Goal: Information Seeking & Learning: Learn about a topic

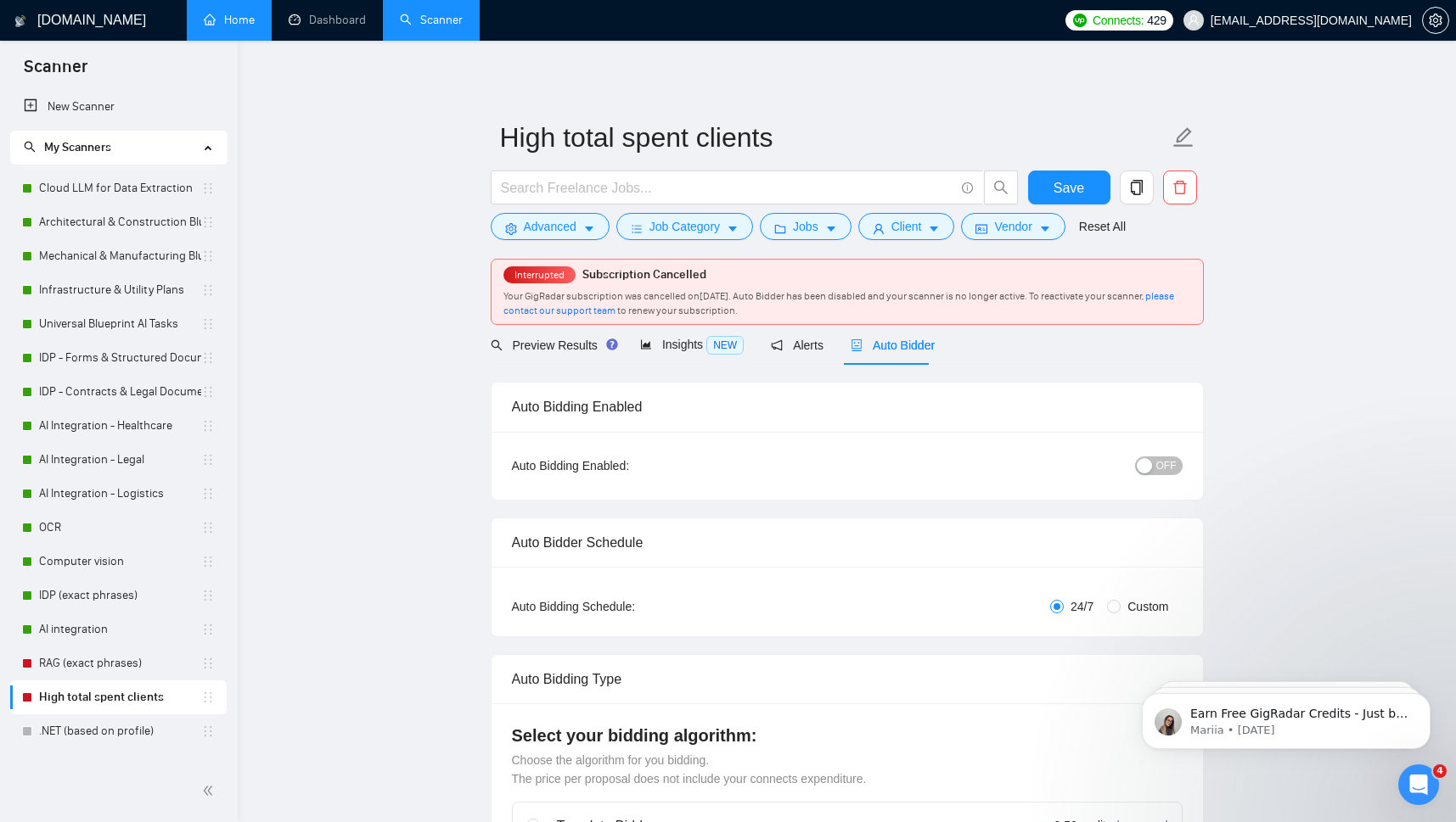
click at [232, 22] on link "Home" at bounding box center [229, 20] width 51 height 14
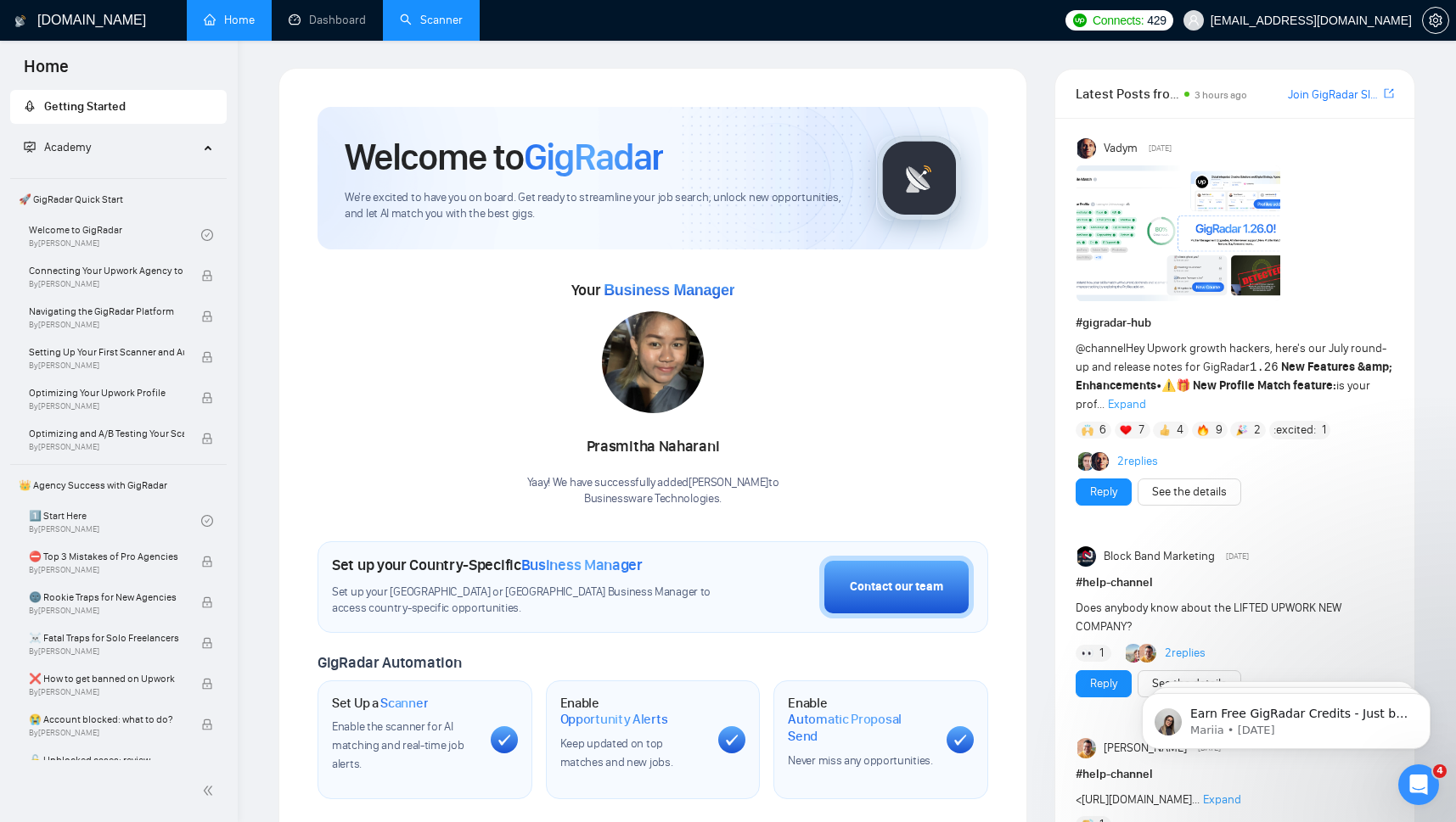
click at [429, 18] on link "Scanner" at bounding box center [431, 20] width 63 height 14
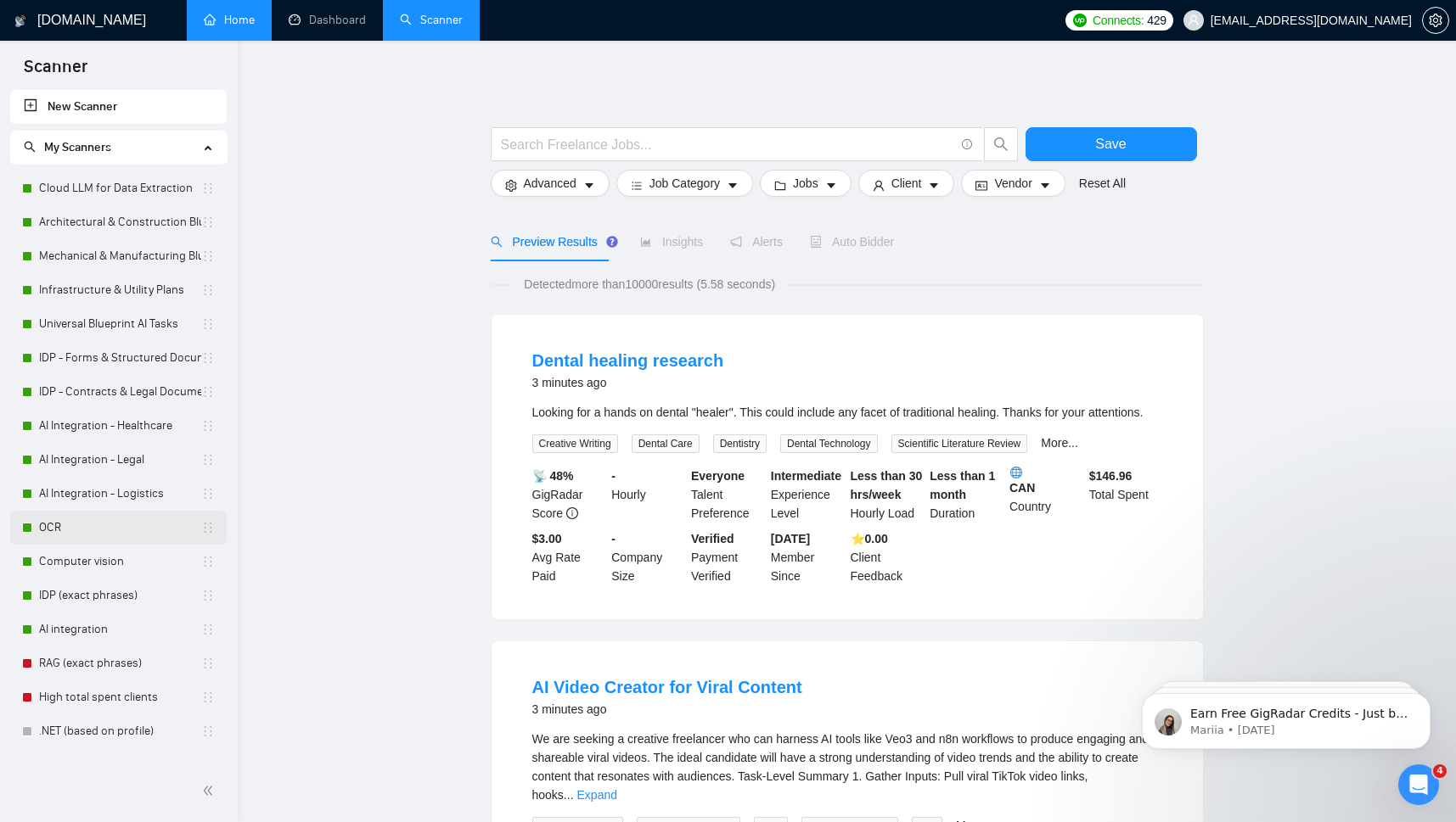
click at [51, 524] on link "OCR" at bounding box center [120, 528] width 162 height 34
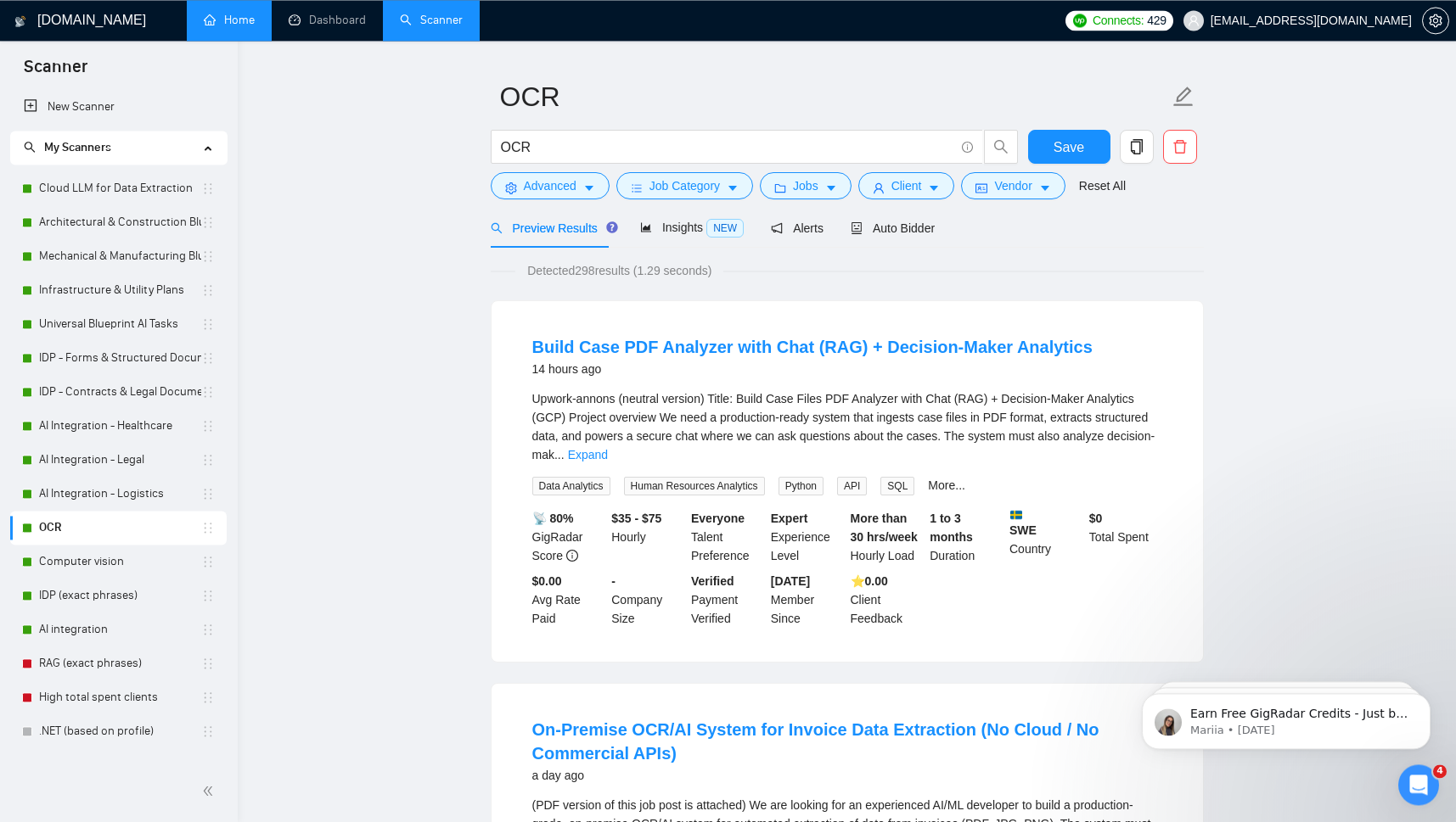
scroll to position [58, 0]
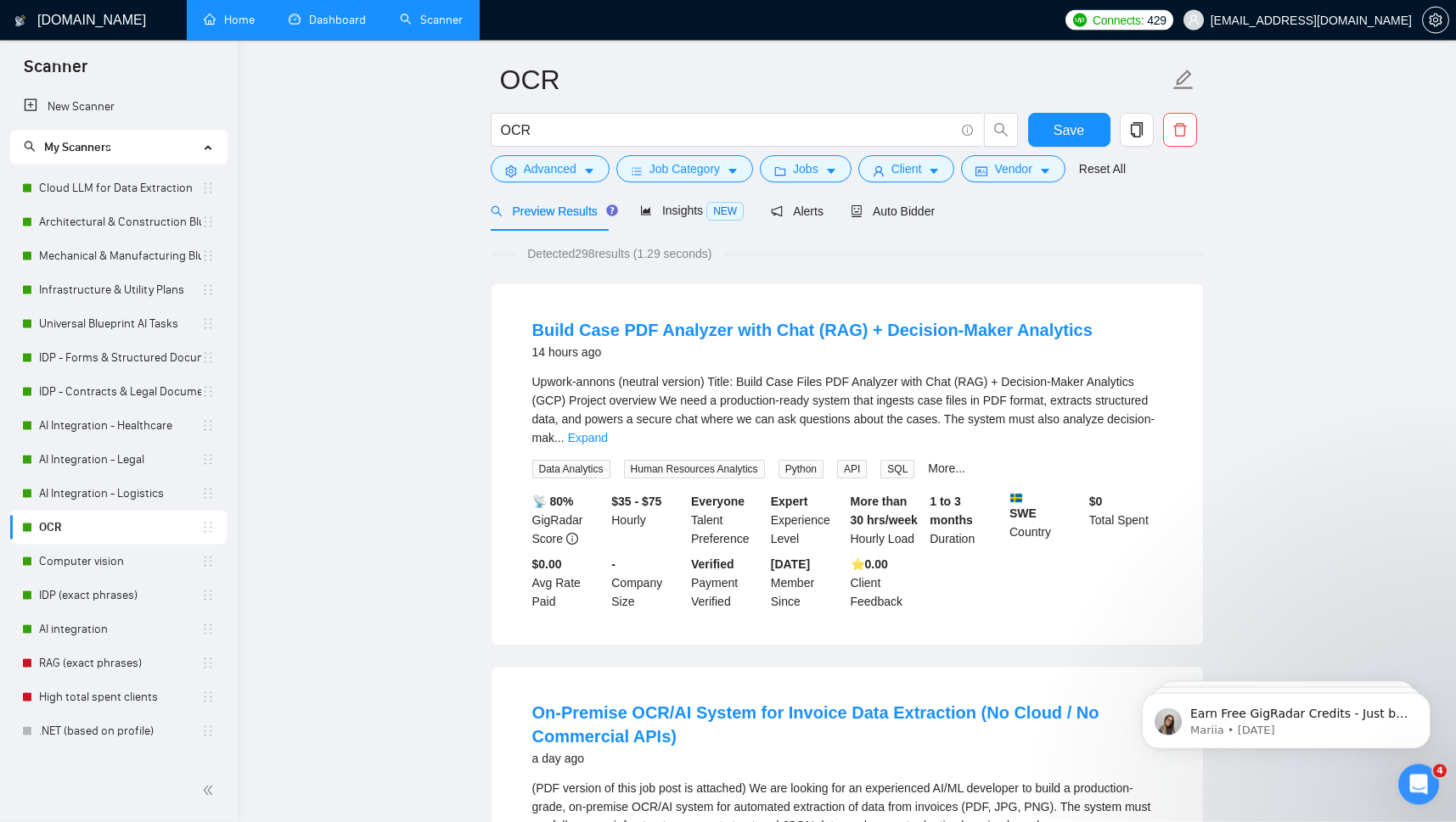
click at [318, 22] on link "Dashboard" at bounding box center [328, 20] width 77 height 14
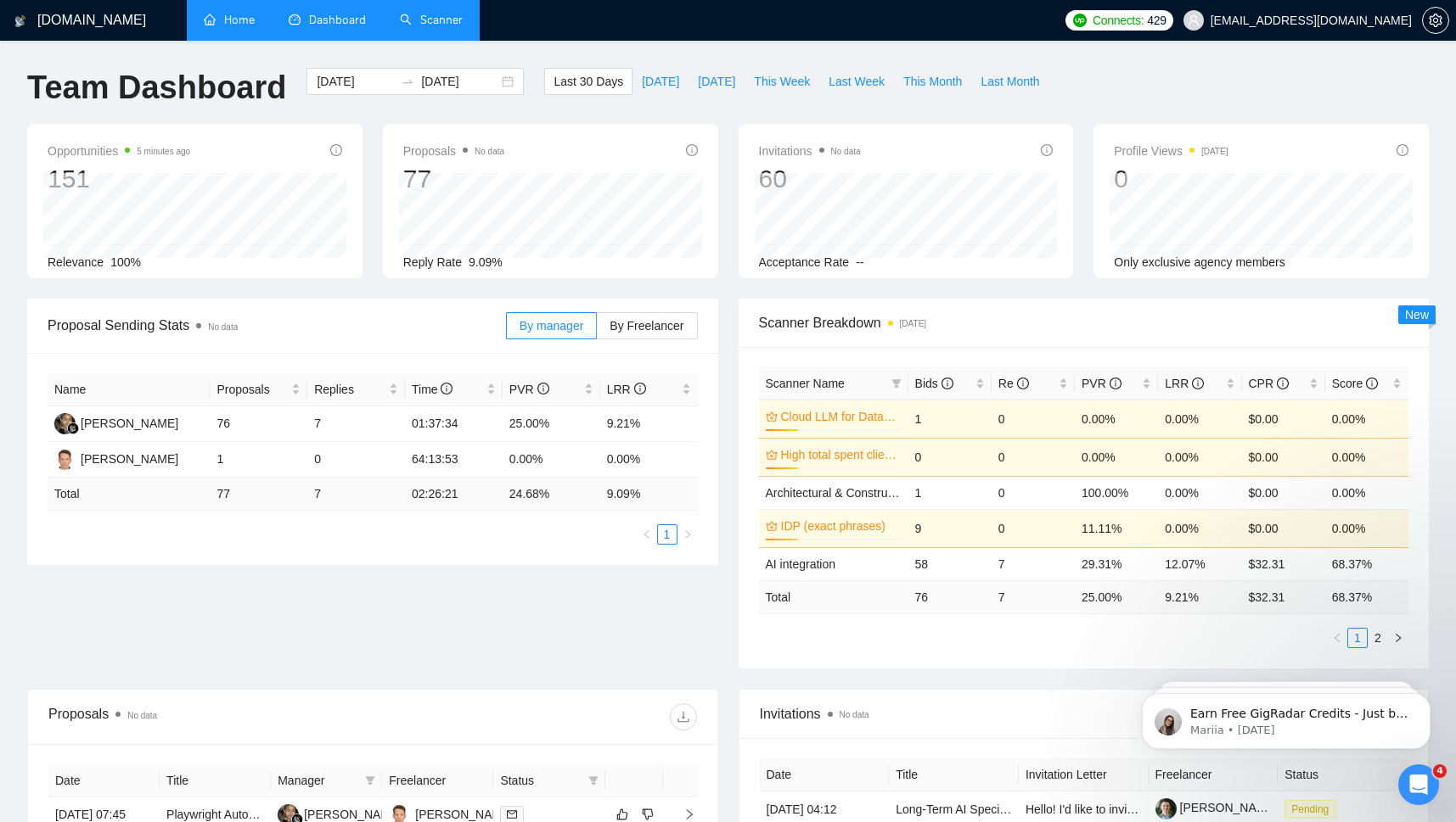
click at [419, 24] on link "Scanner" at bounding box center [431, 20] width 63 height 14
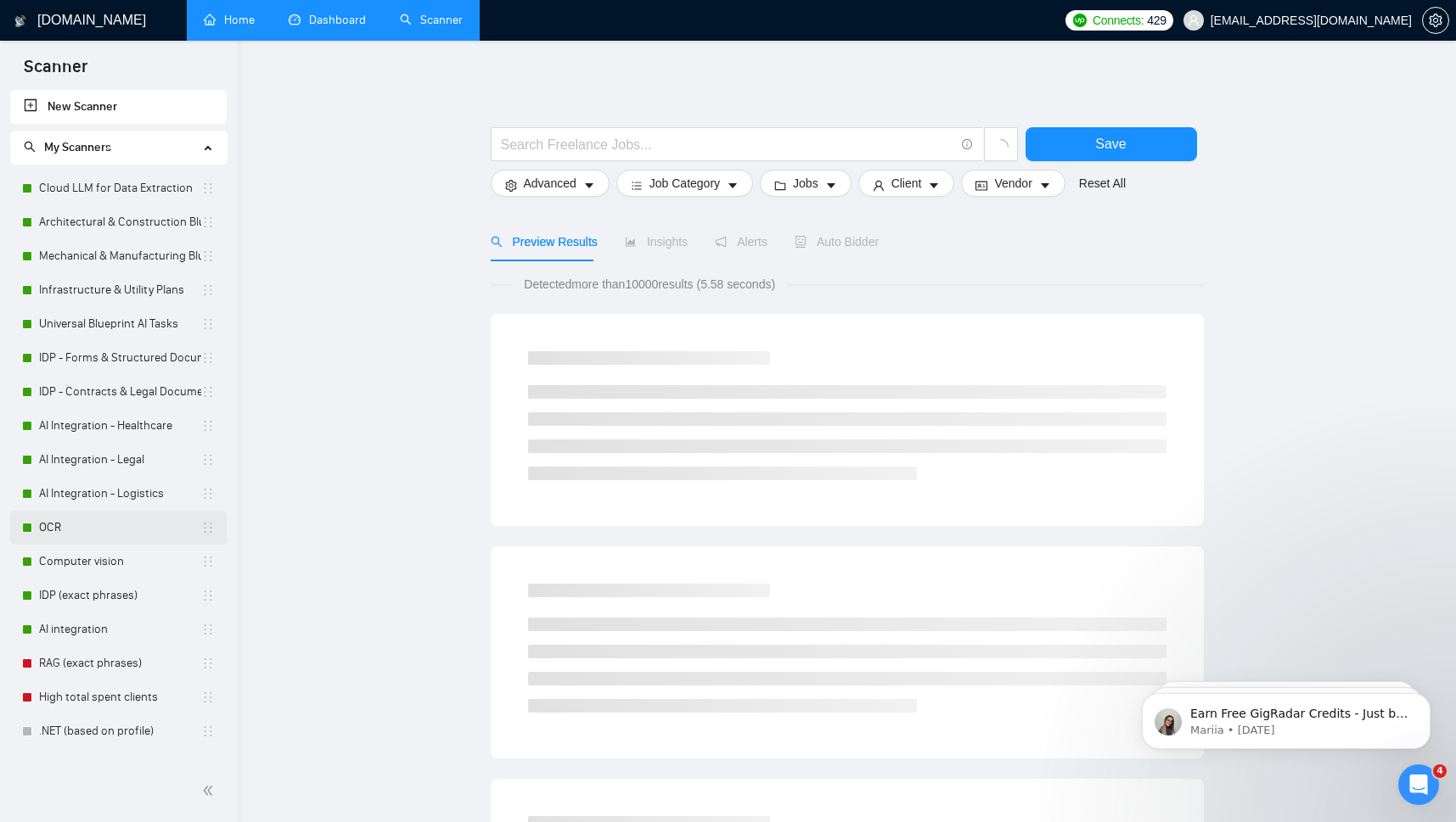
click at [58, 529] on link "OCR" at bounding box center [120, 528] width 162 height 34
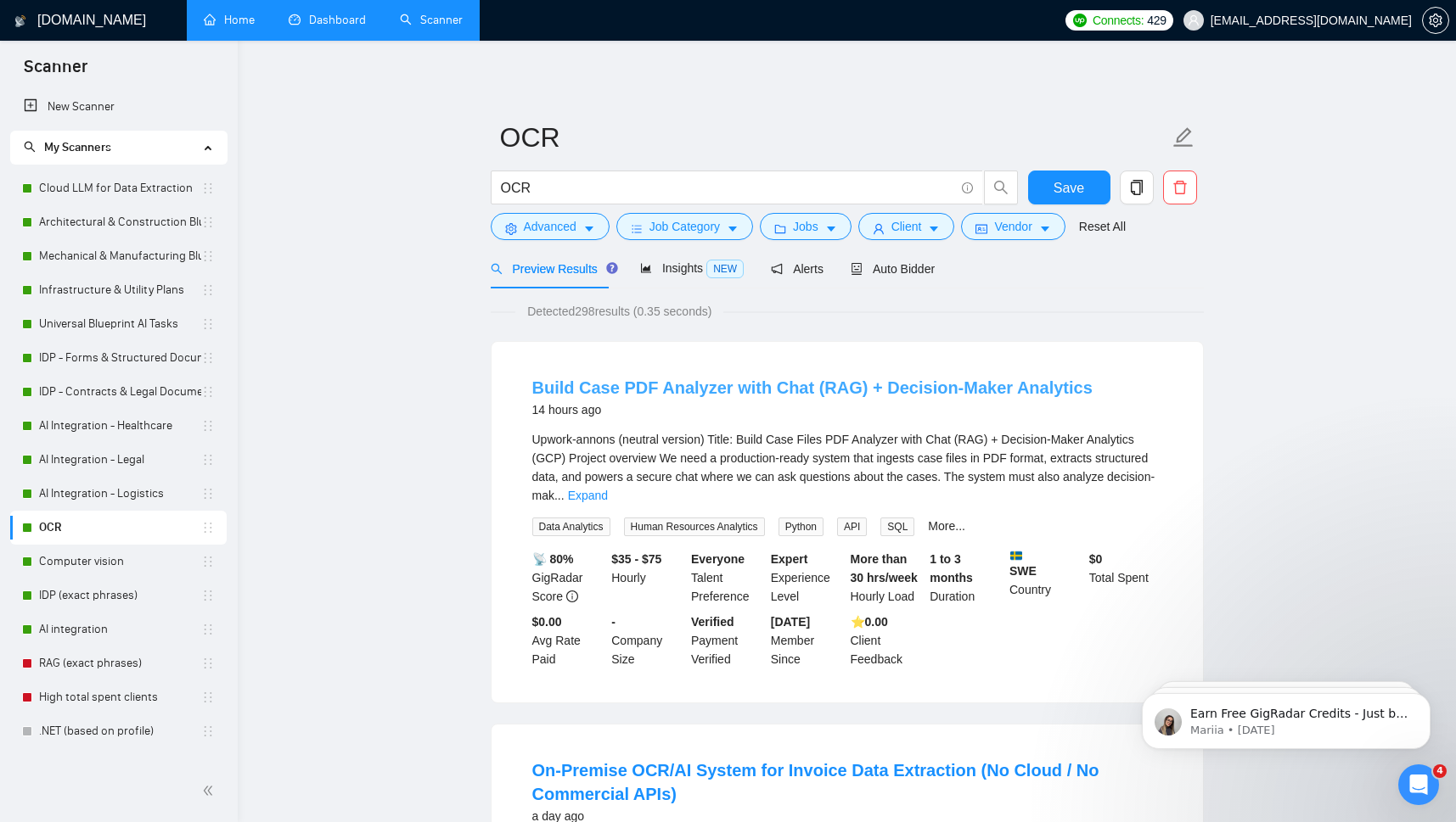
click at [665, 387] on link "Build Case PDF Analyzer with Chat (RAG) + Decision-Maker Analytics" at bounding box center [812, 388] width 560 height 19
click at [639, 391] on link "Build Case PDF Analyzer with Chat (RAG) + Decision-Maker Analytics" at bounding box center [812, 388] width 560 height 19
click at [321, 17] on link "Dashboard" at bounding box center [328, 20] width 77 height 14
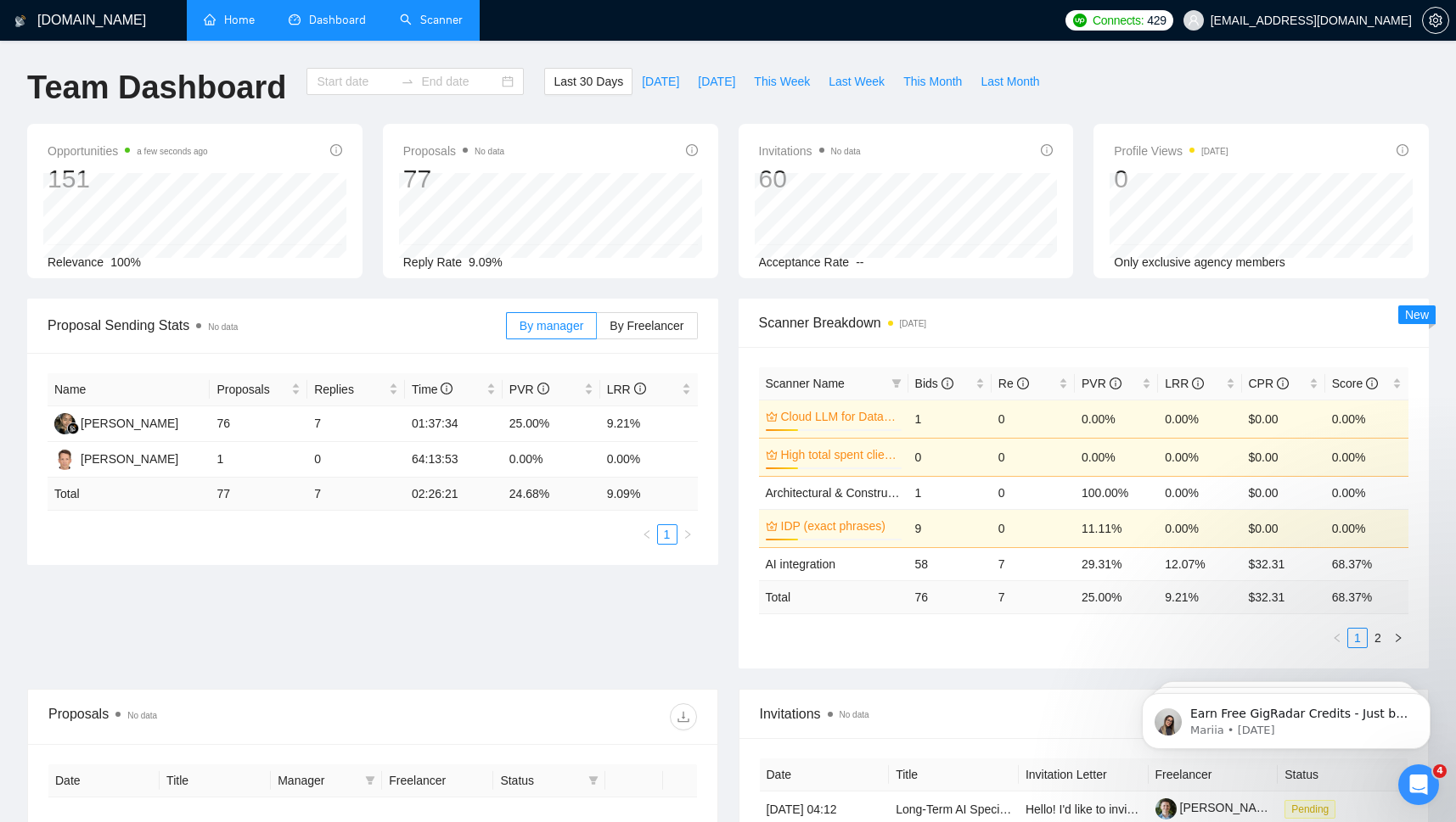
type input "[DATE]"
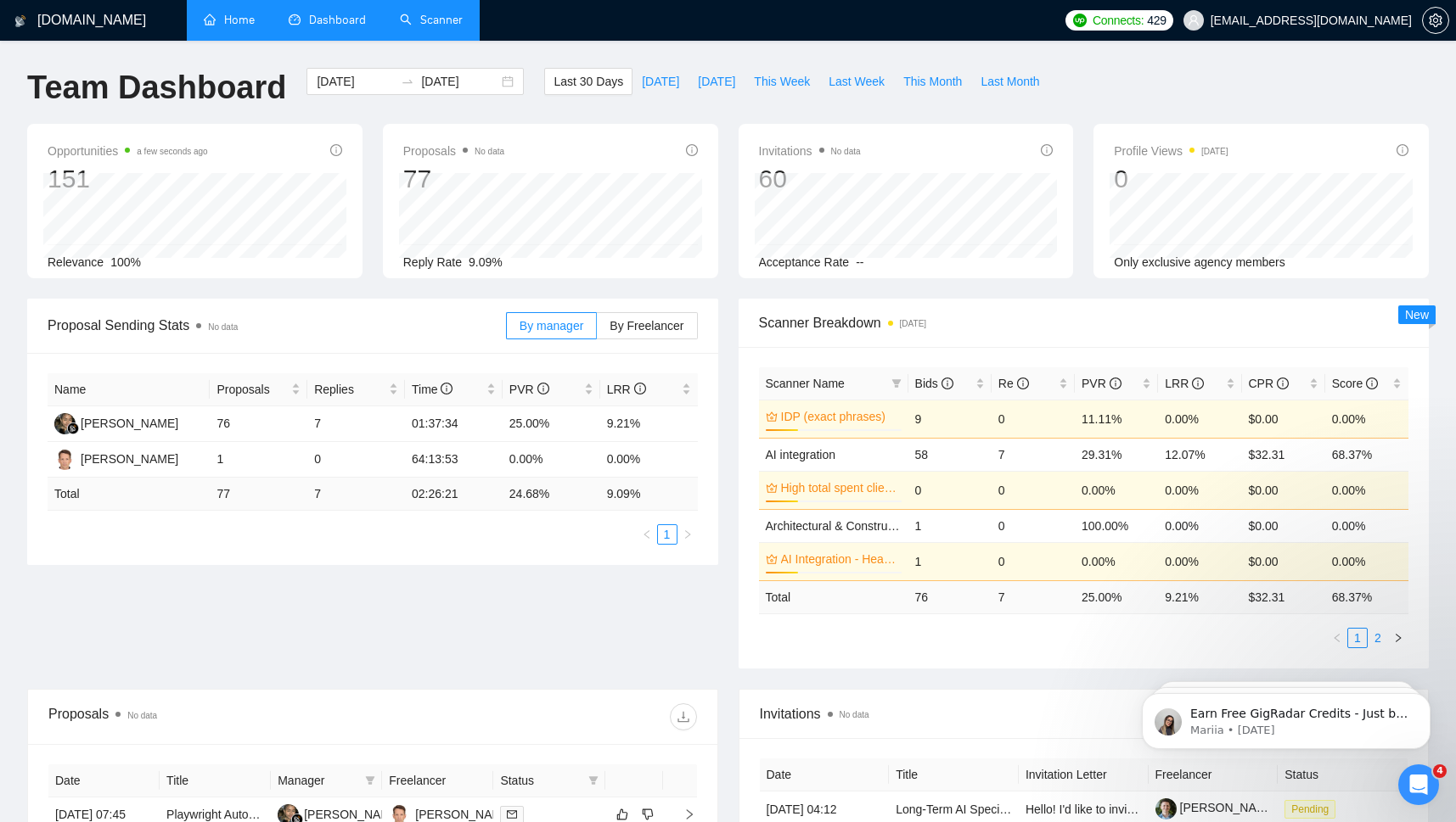
click at [1380, 639] on link "2" at bounding box center [1377, 638] width 19 height 19
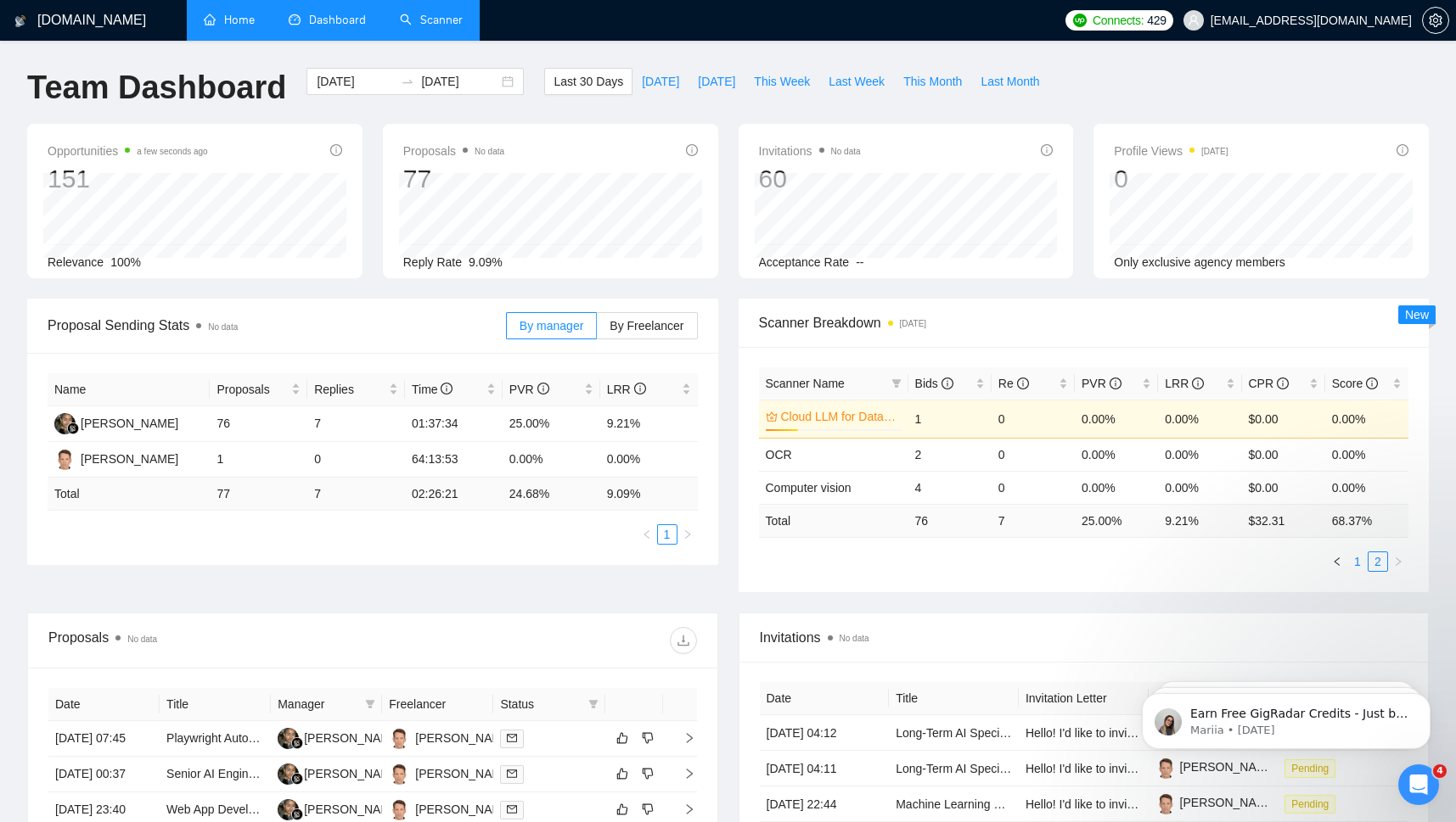
click at [1353, 560] on link "1" at bounding box center [1357, 561] width 19 height 19
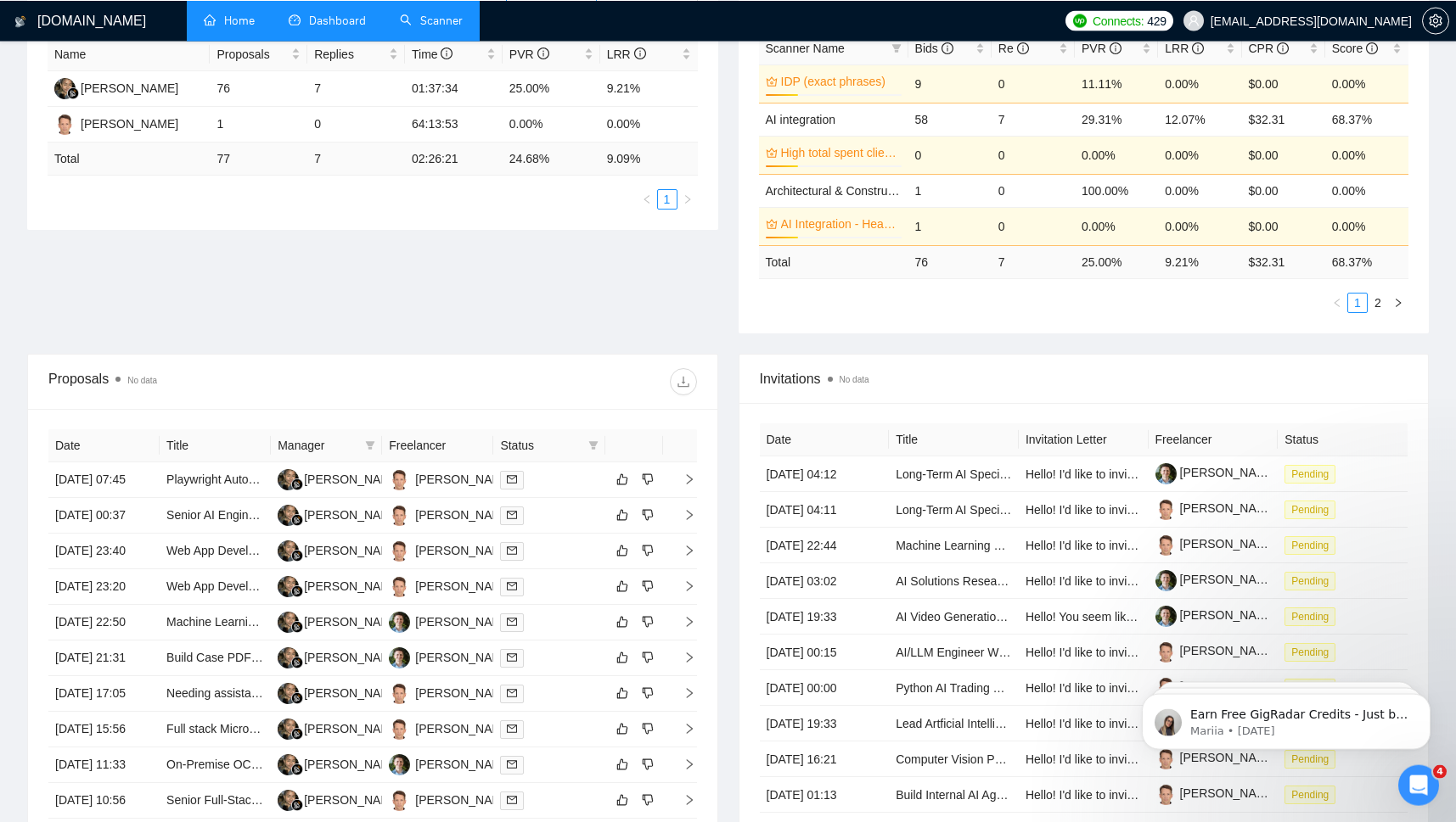
scroll to position [670, 0]
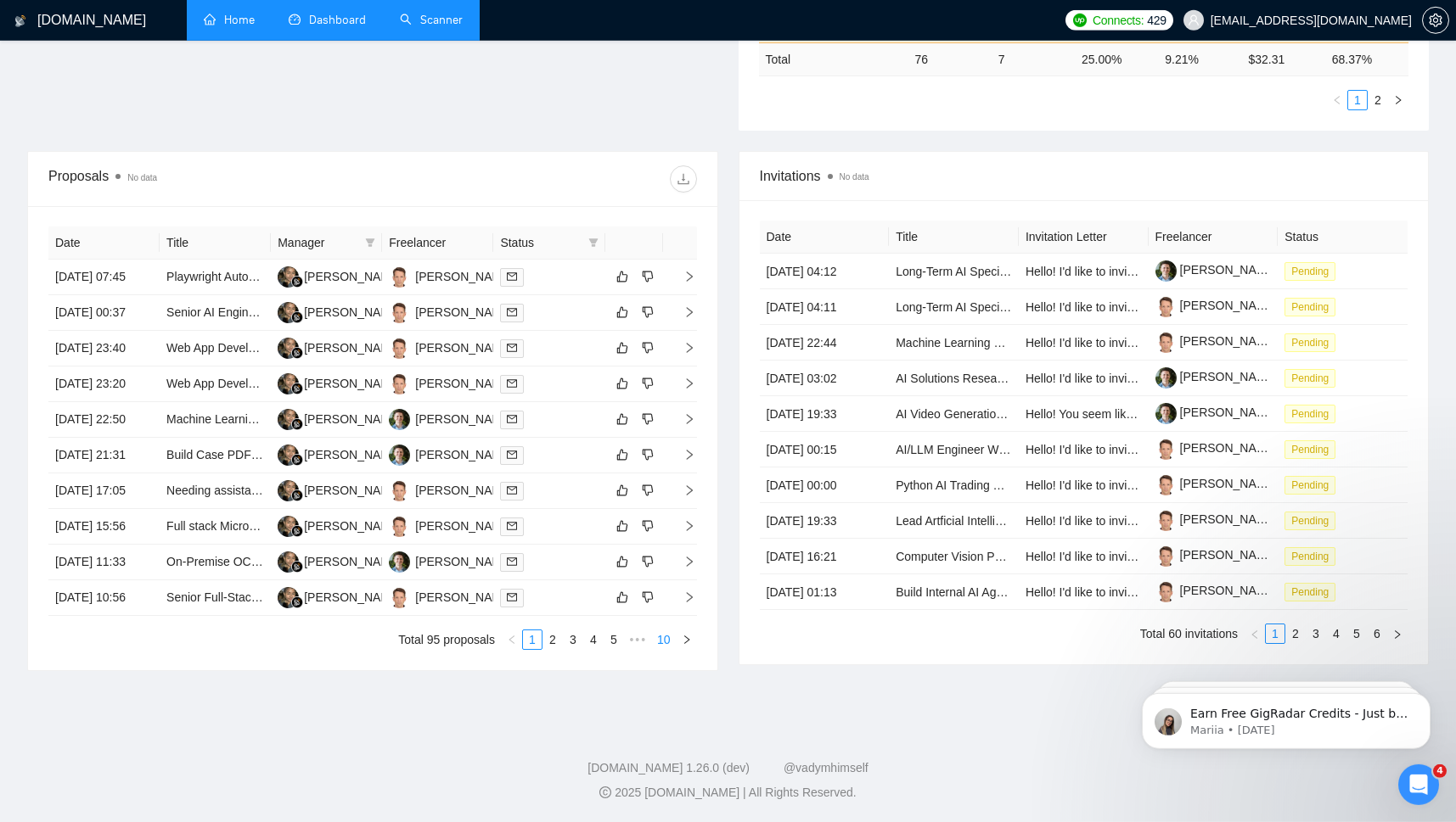
click at [661, 649] on link "10" at bounding box center [663, 639] width 23 height 19
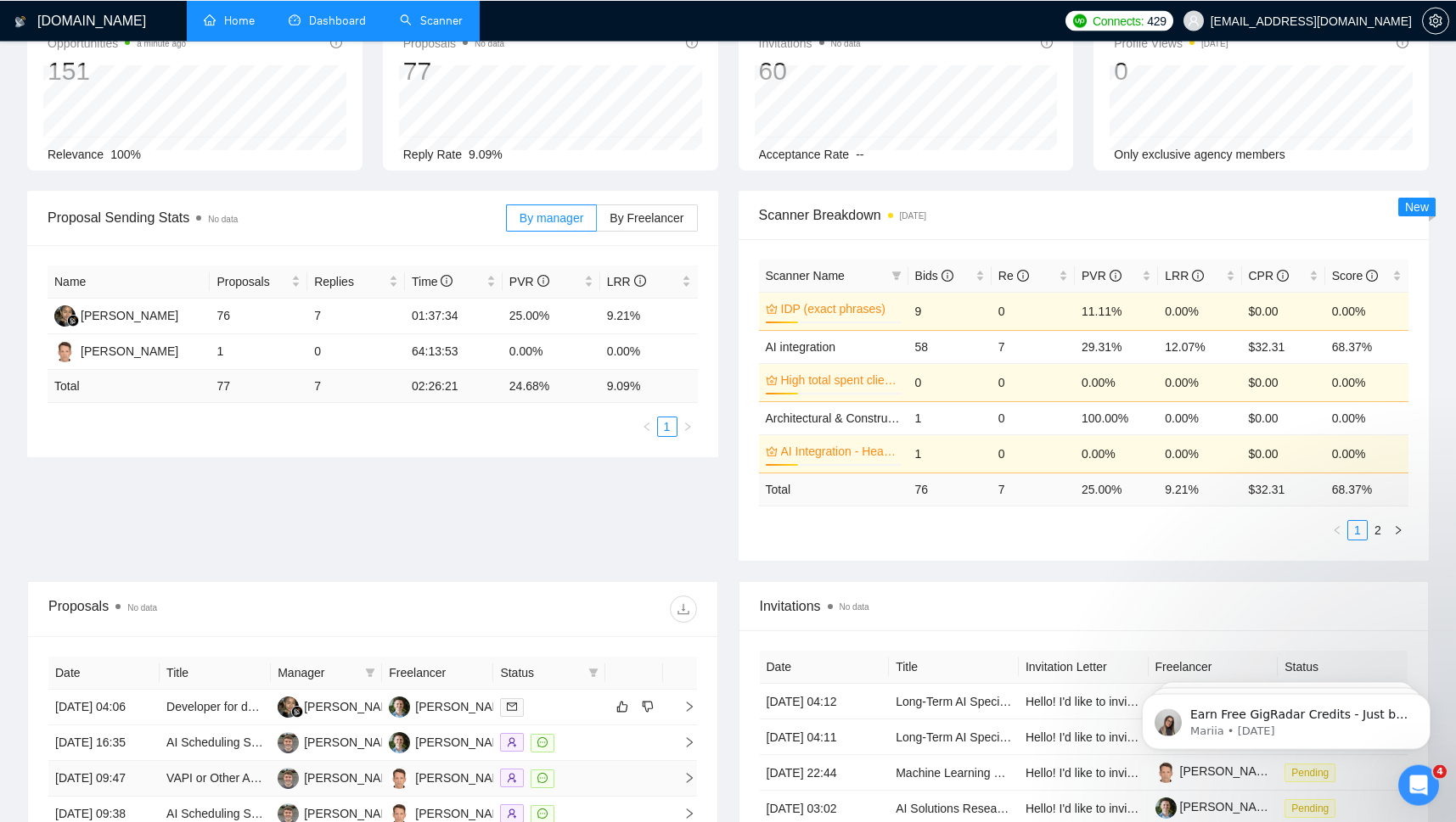
scroll to position [103, 0]
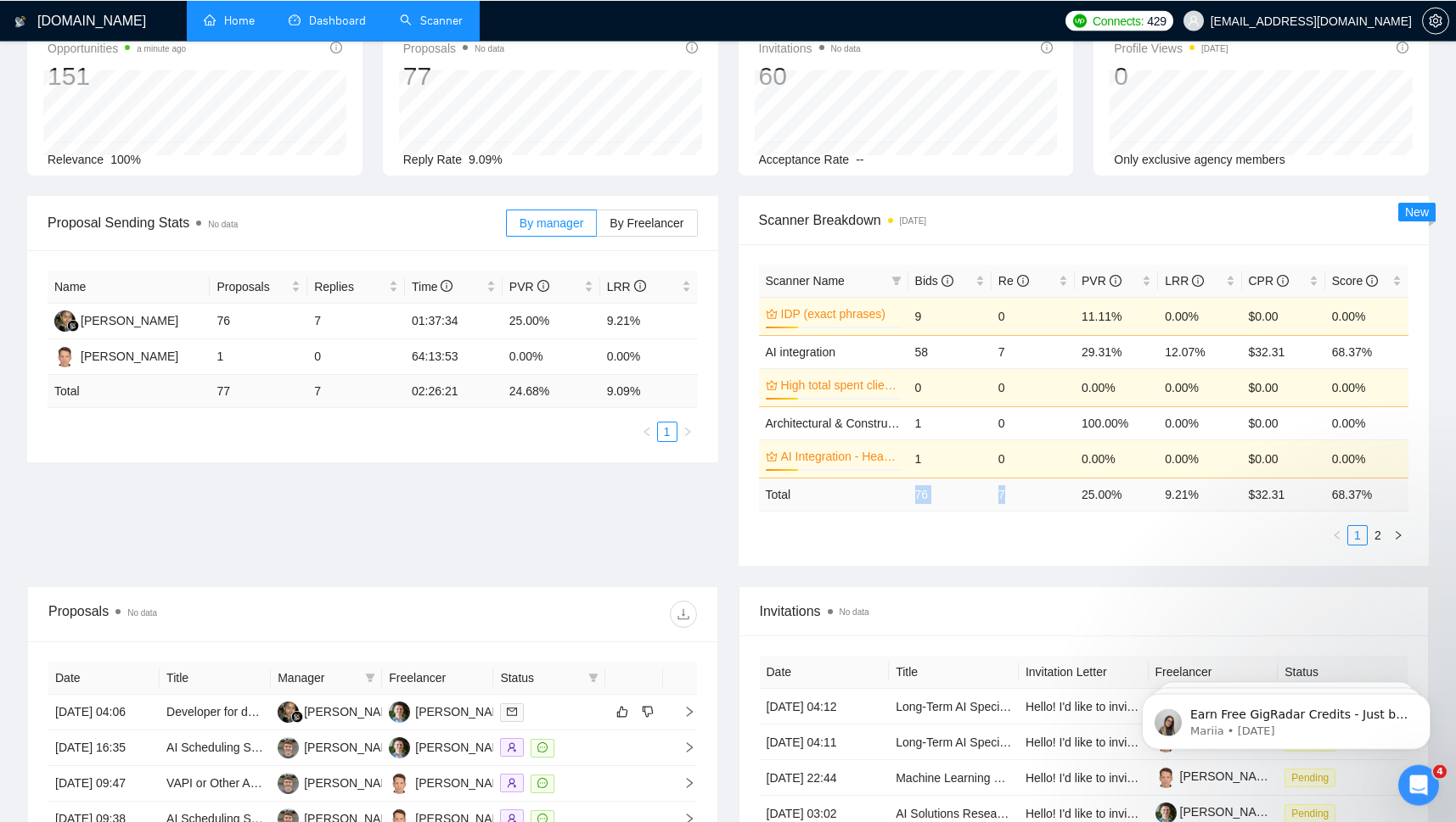
drag, startPoint x: 911, startPoint y: 495, endPoint x: 1013, endPoint y: 493, distance: 102.0
click at [1013, 493] on tr "Total 76 7 25.00 % 9.21 % $ 32.31 68.37 %" at bounding box center [1083, 493] width 650 height 33
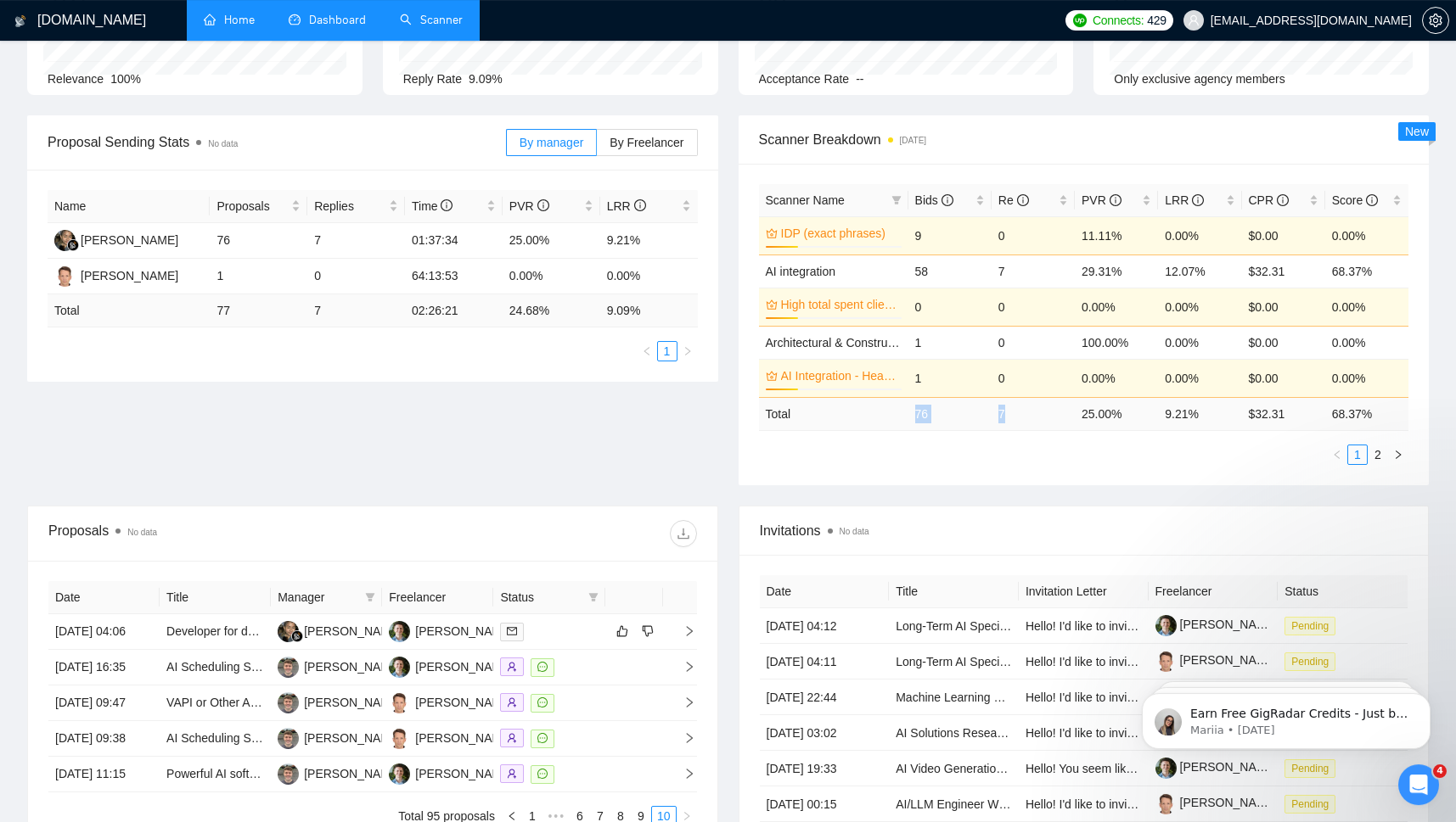
scroll to position [430, 0]
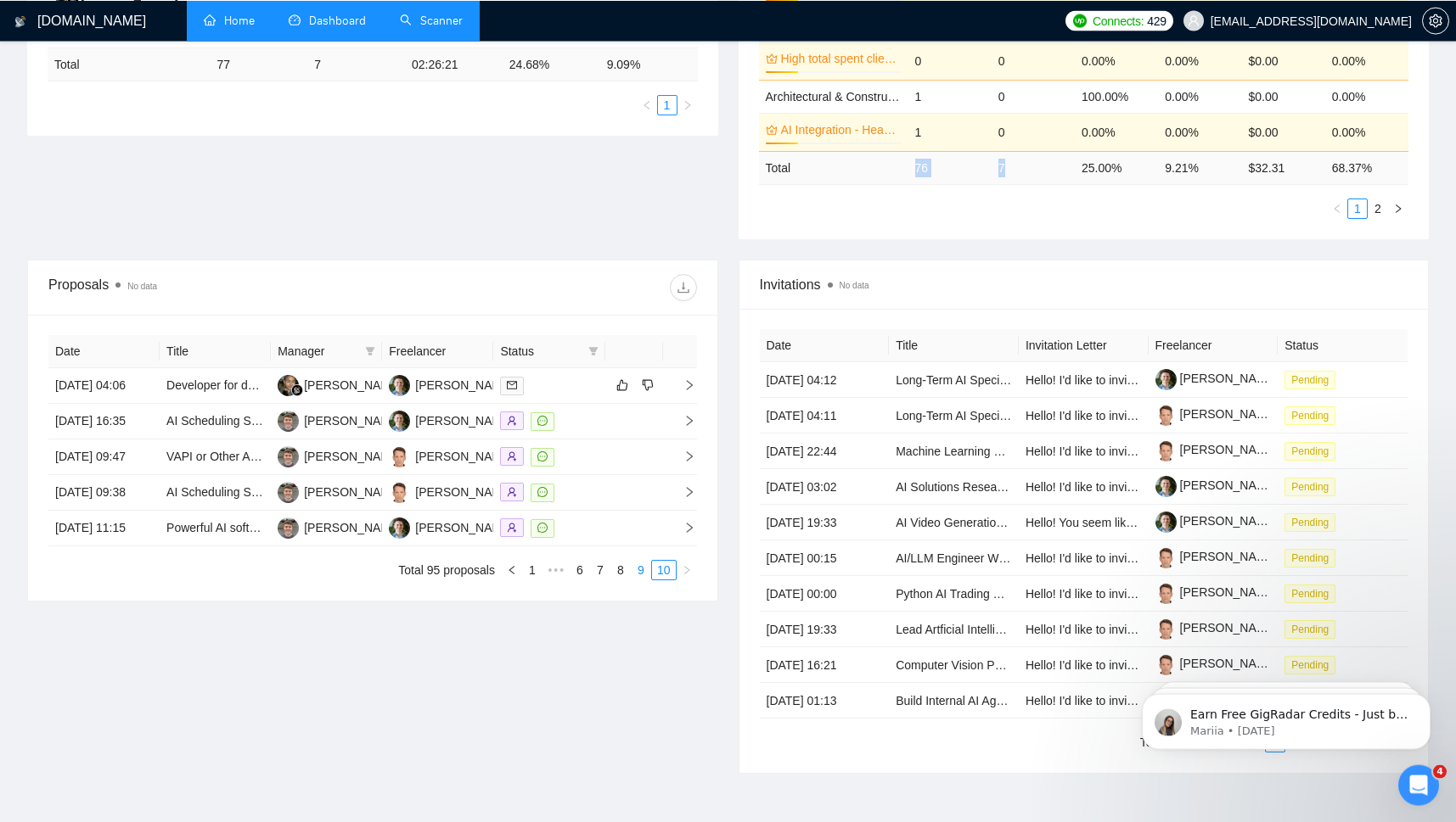
click at [634, 578] on link "9" at bounding box center [641, 568] width 19 height 19
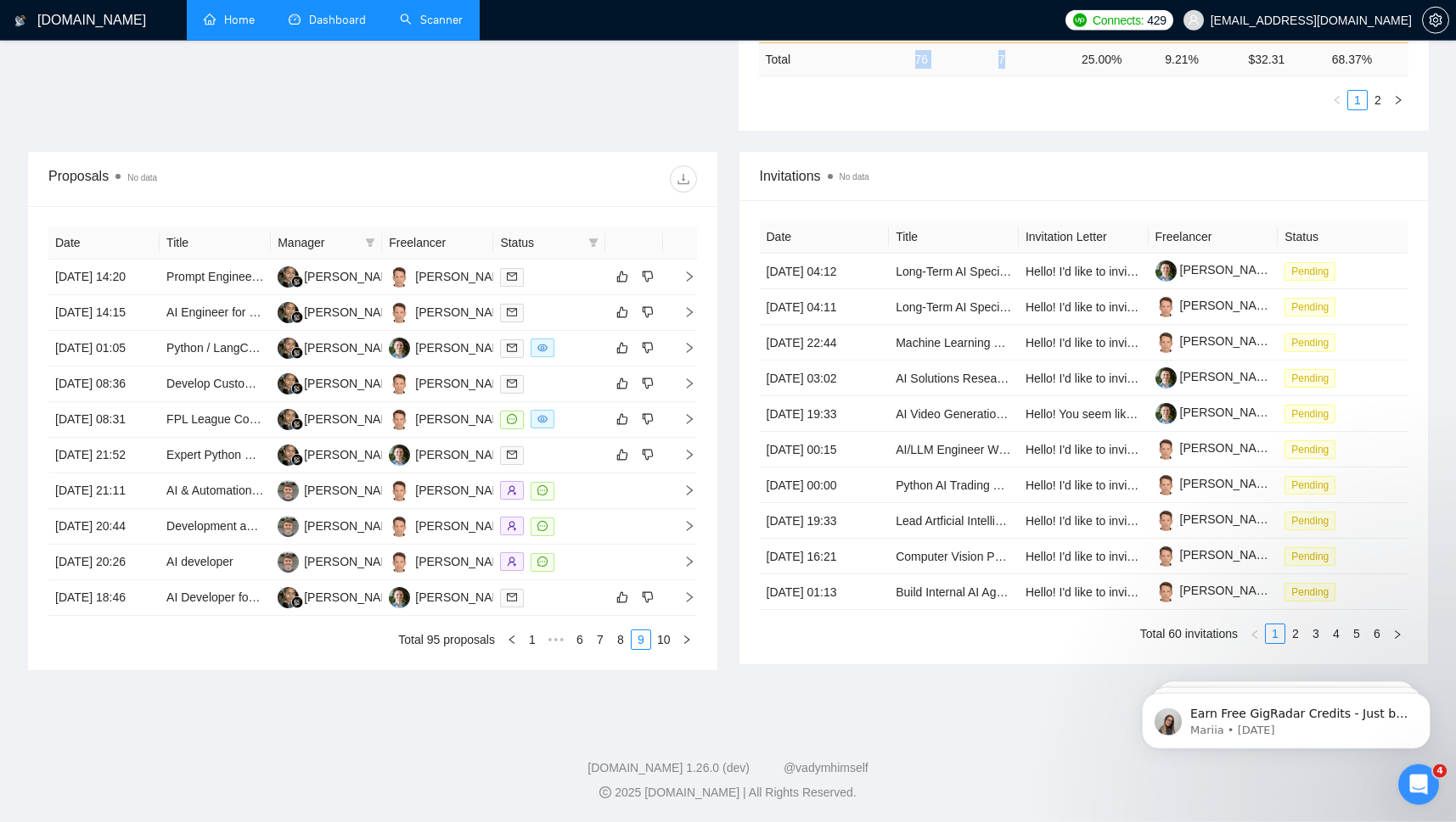
scroll to position [629, 0]
click at [737, 651] on div "Invitations No data Date Title Invitation Letter Freelancer Status [DATE] 04:12…" at bounding box center [1083, 411] width 711 height 520
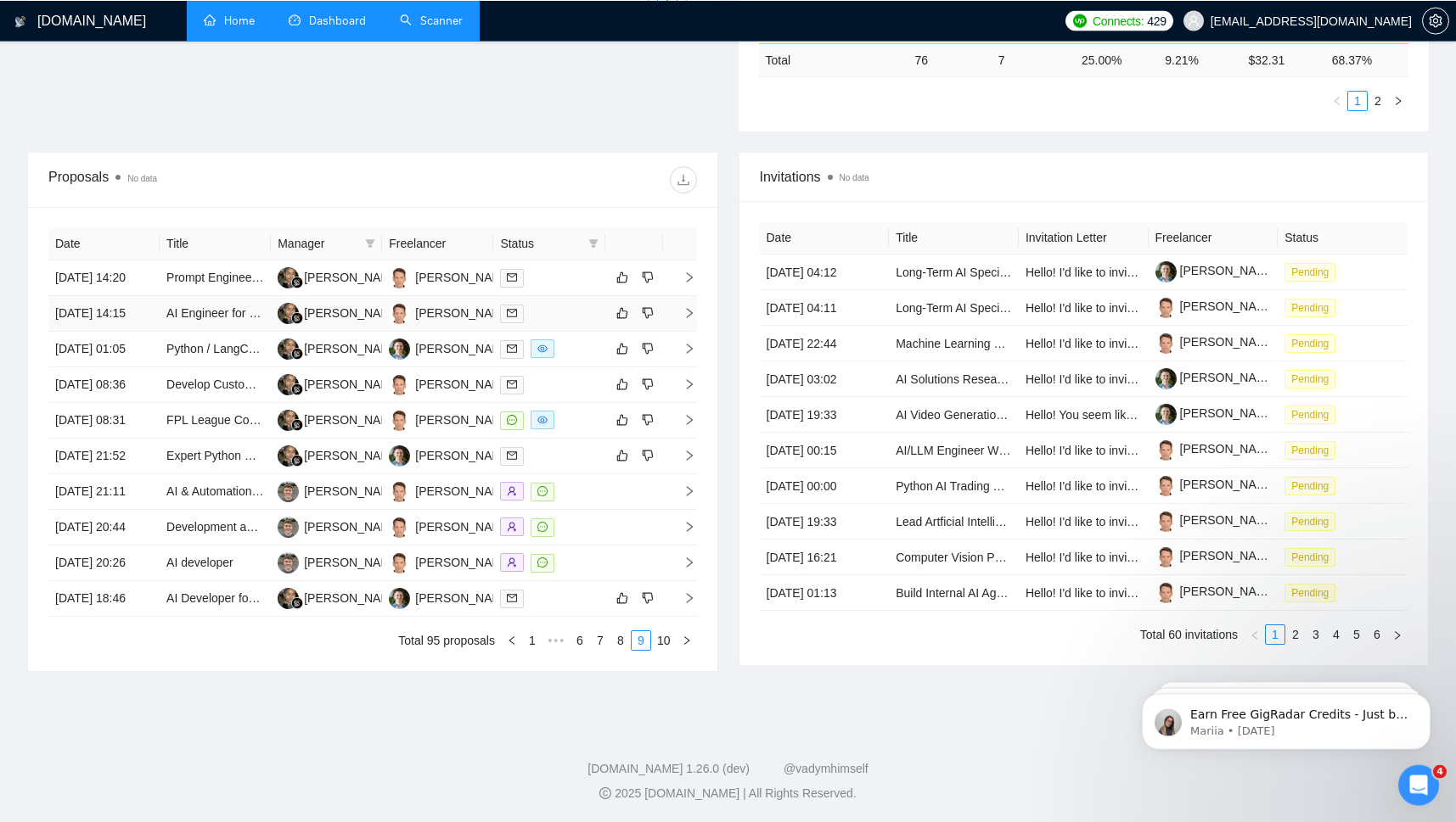
scroll to position [594, 0]
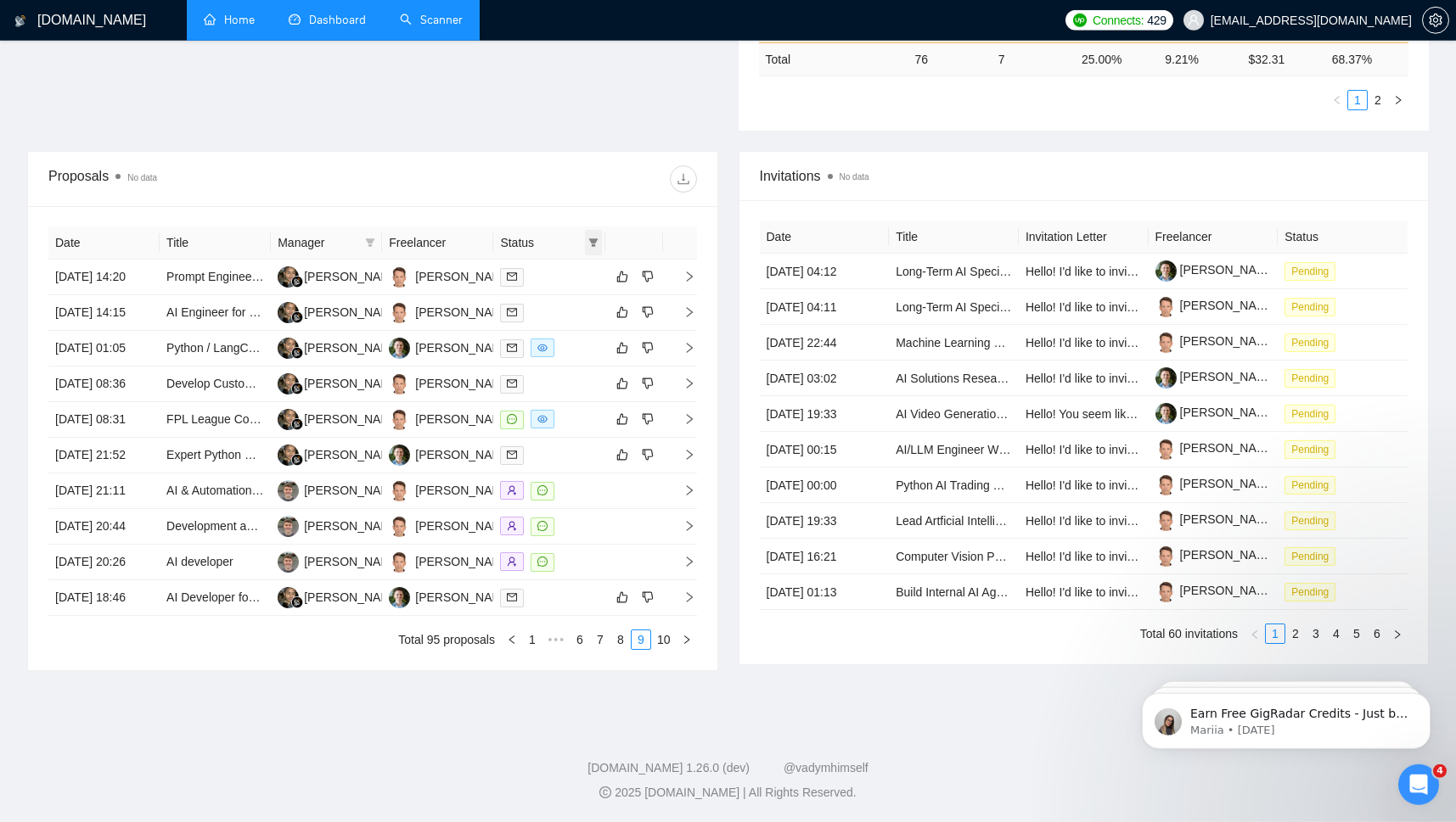
click at [592, 237] on icon "filter" at bounding box center [593, 242] width 10 height 10
click at [515, 272] on input "checkbox" at bounding box center [516, 278] width 13 height 13
checkbox input "true"
click at [581, 330] on span "OK" at bounding box center [579, 339] width 17 height 19
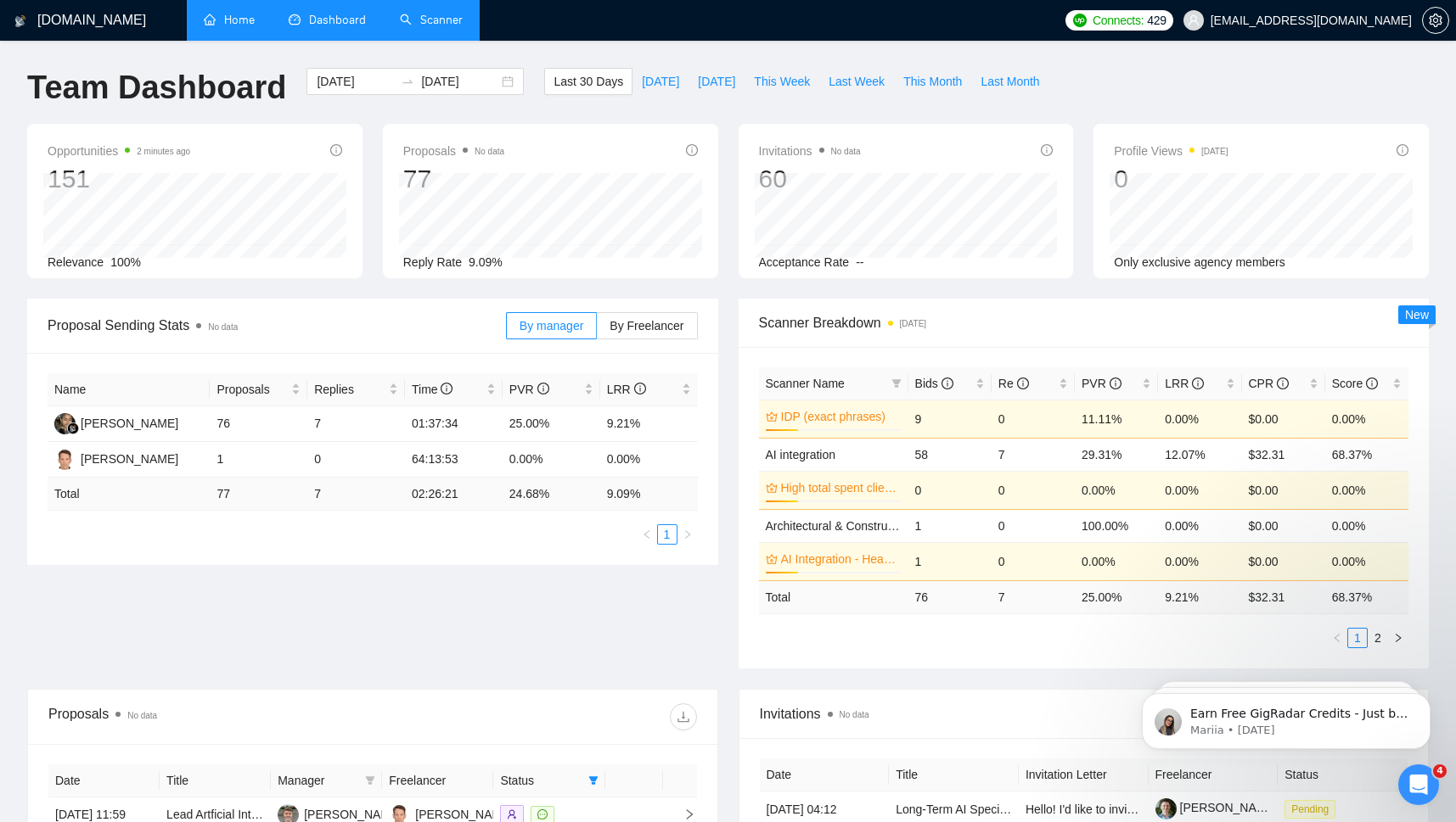
click at [431, 13] on link "Scanner" at bounding box center [431, 20] width 63 height 14
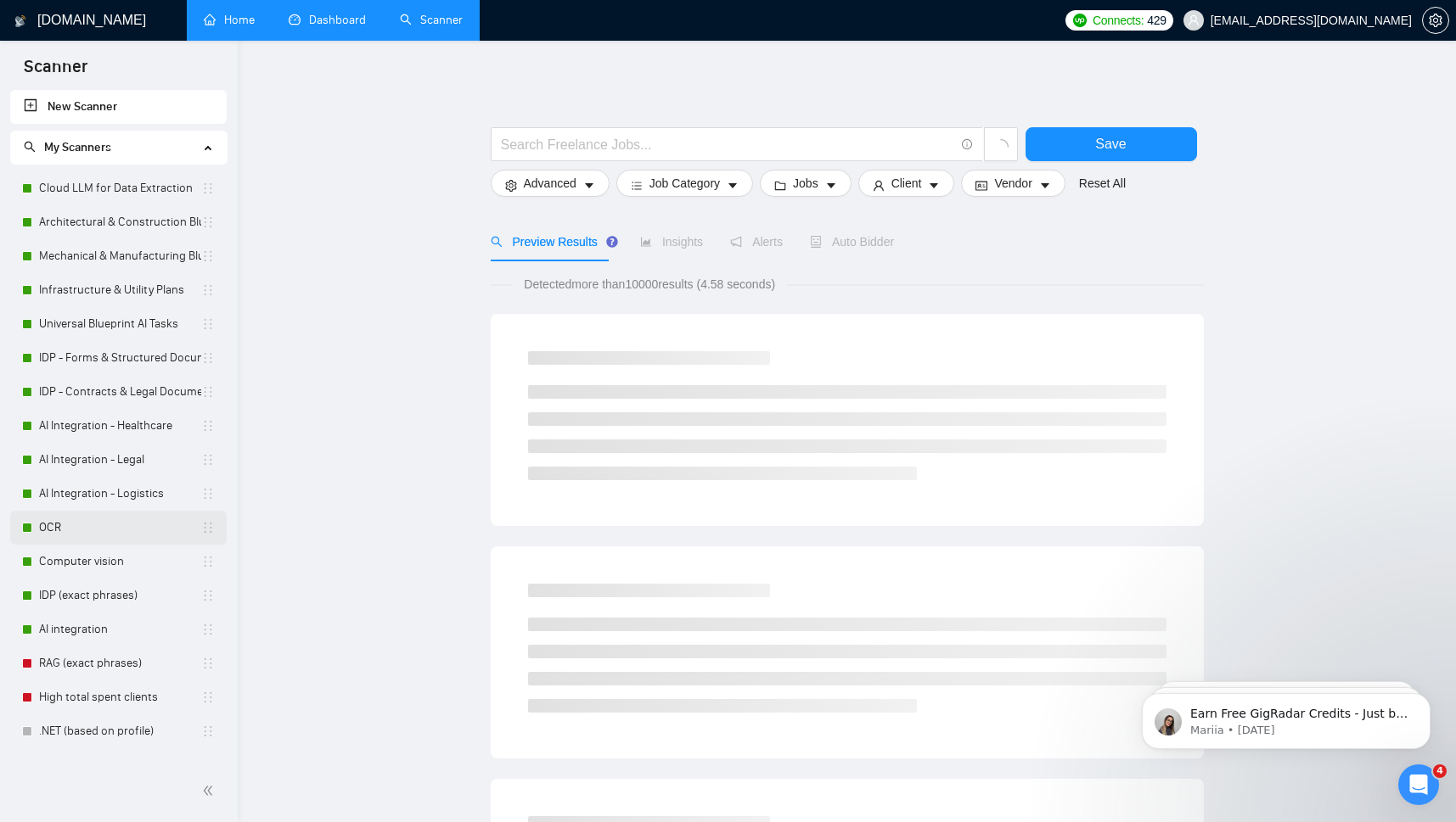
click at [51, 523] on link "OCR" at bounding box center [120, 528] width 162 height 34
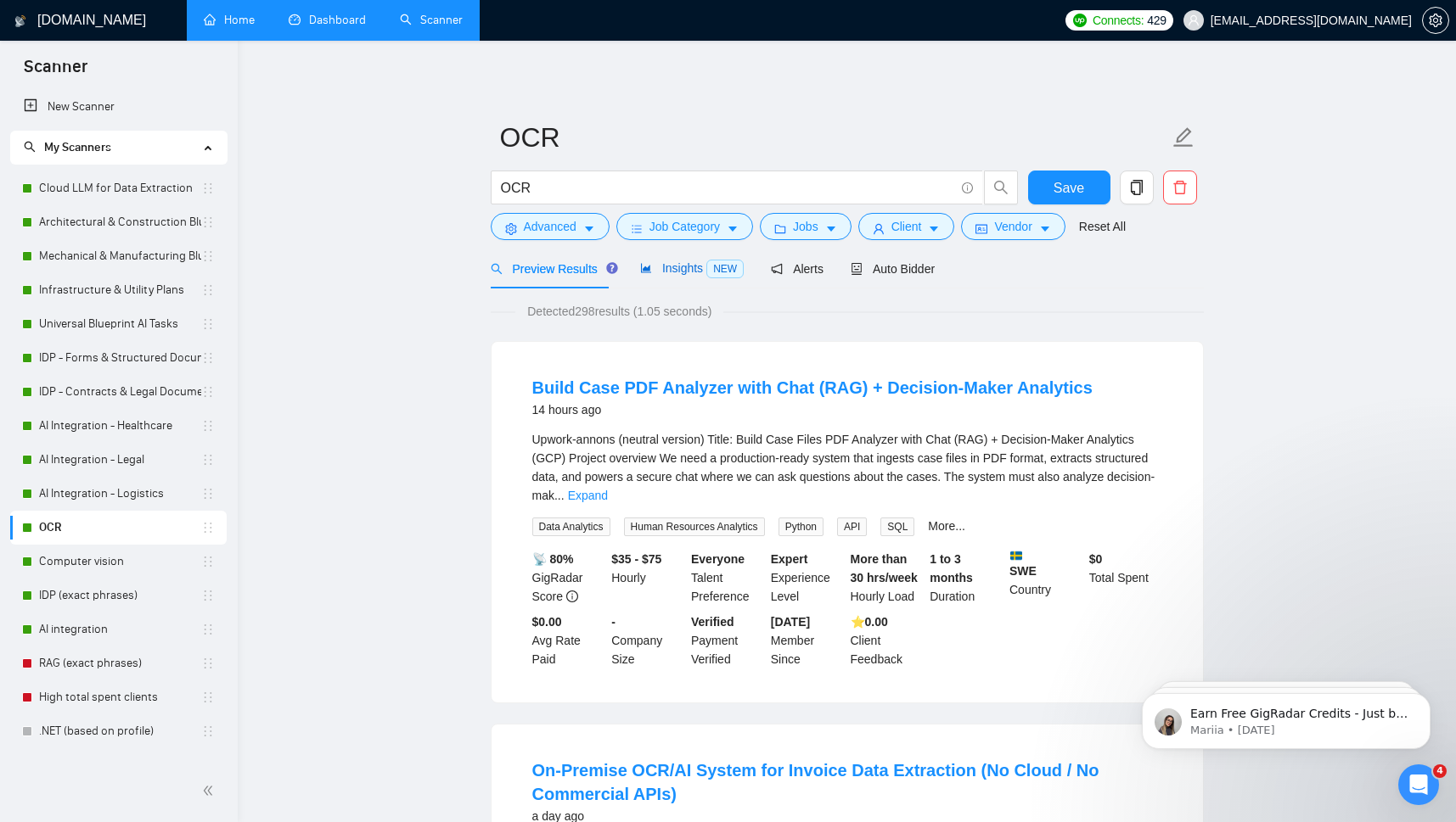
click at [679, 270] on span "Insights NEW" at bounding box center [691, 267] width 103 height 13
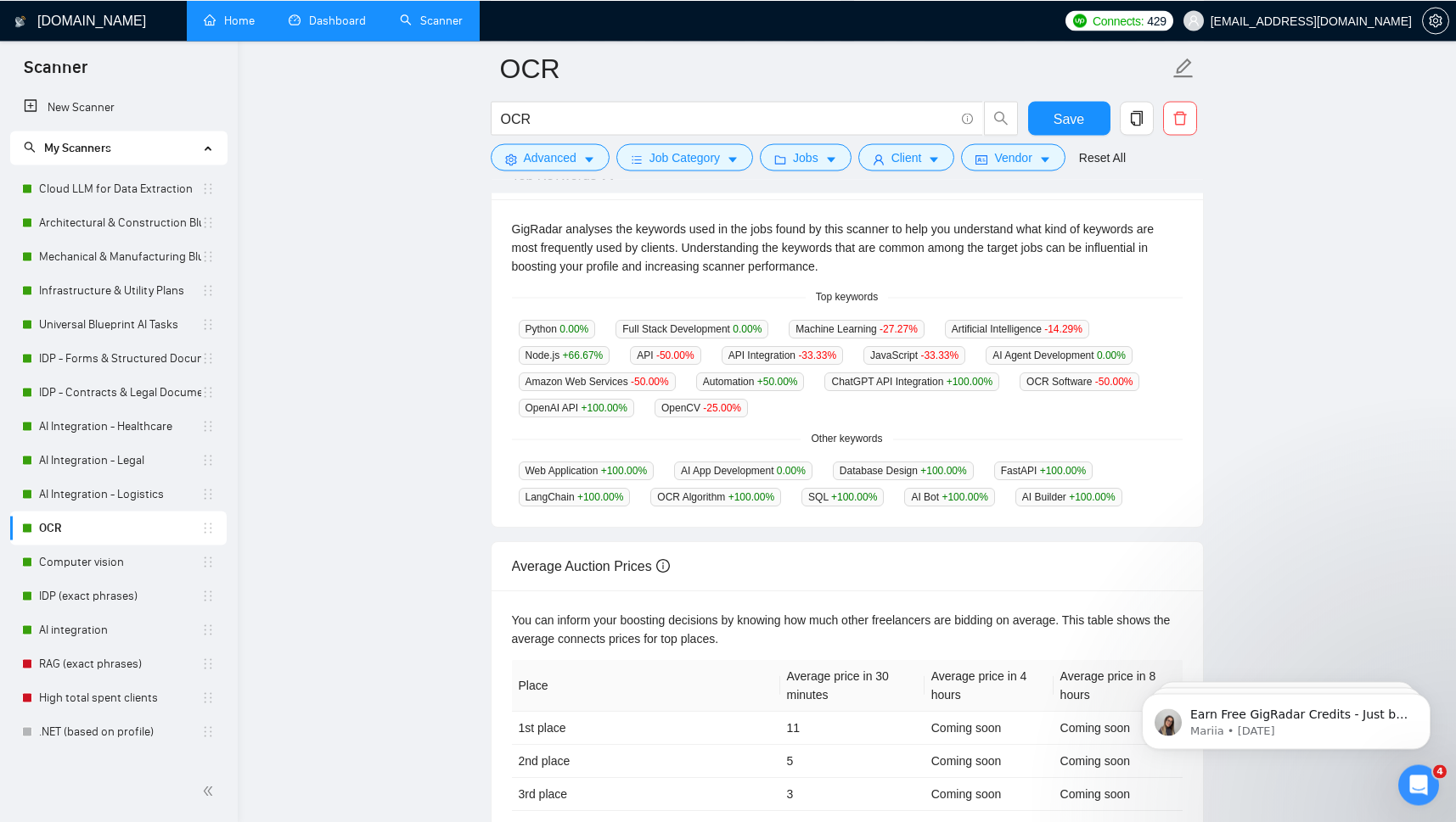
scroll to position [530, 0]
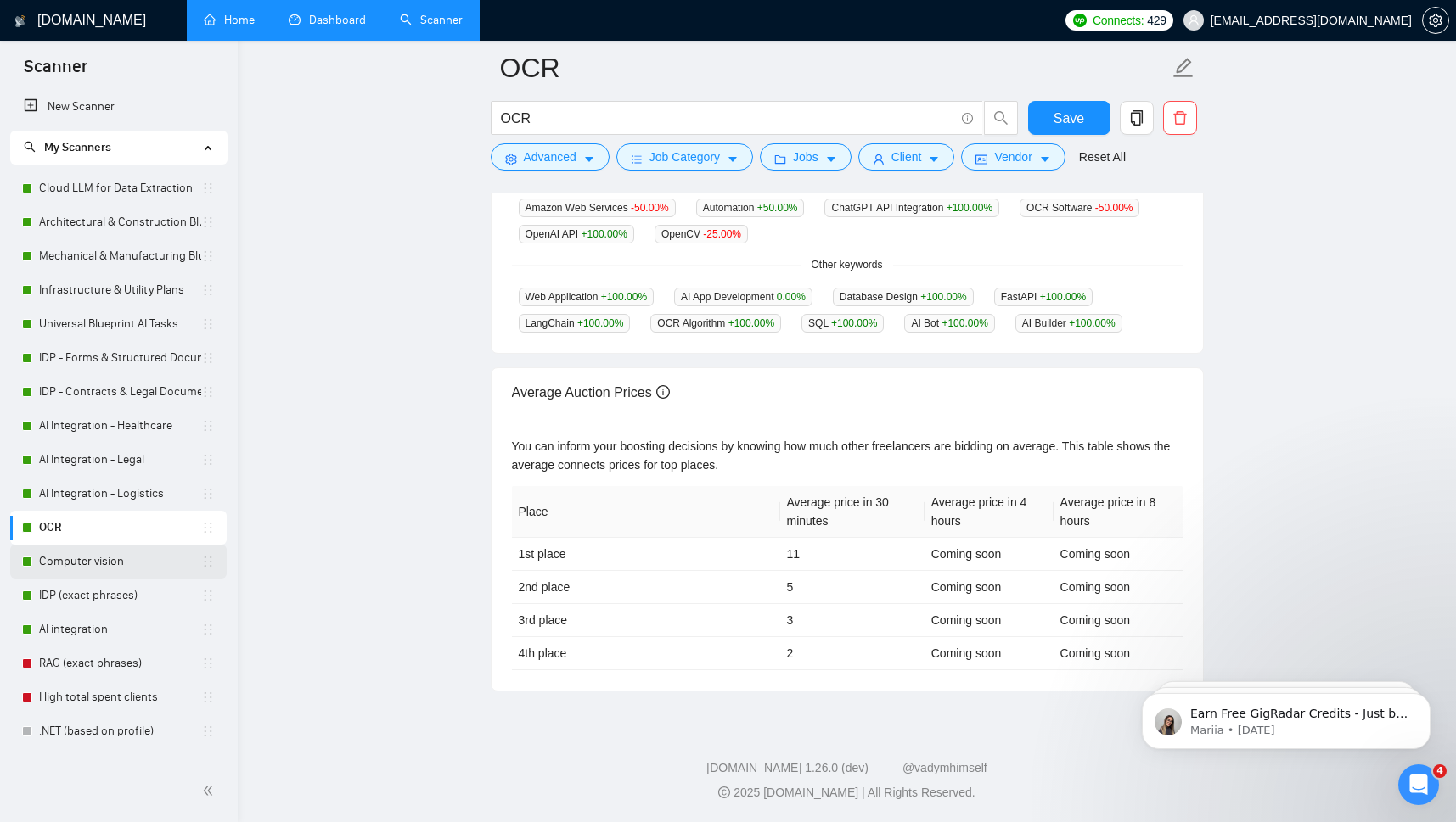
click at [90, 562] on link "Computer vision" at bounding box center [120, 562] width 162 height 34
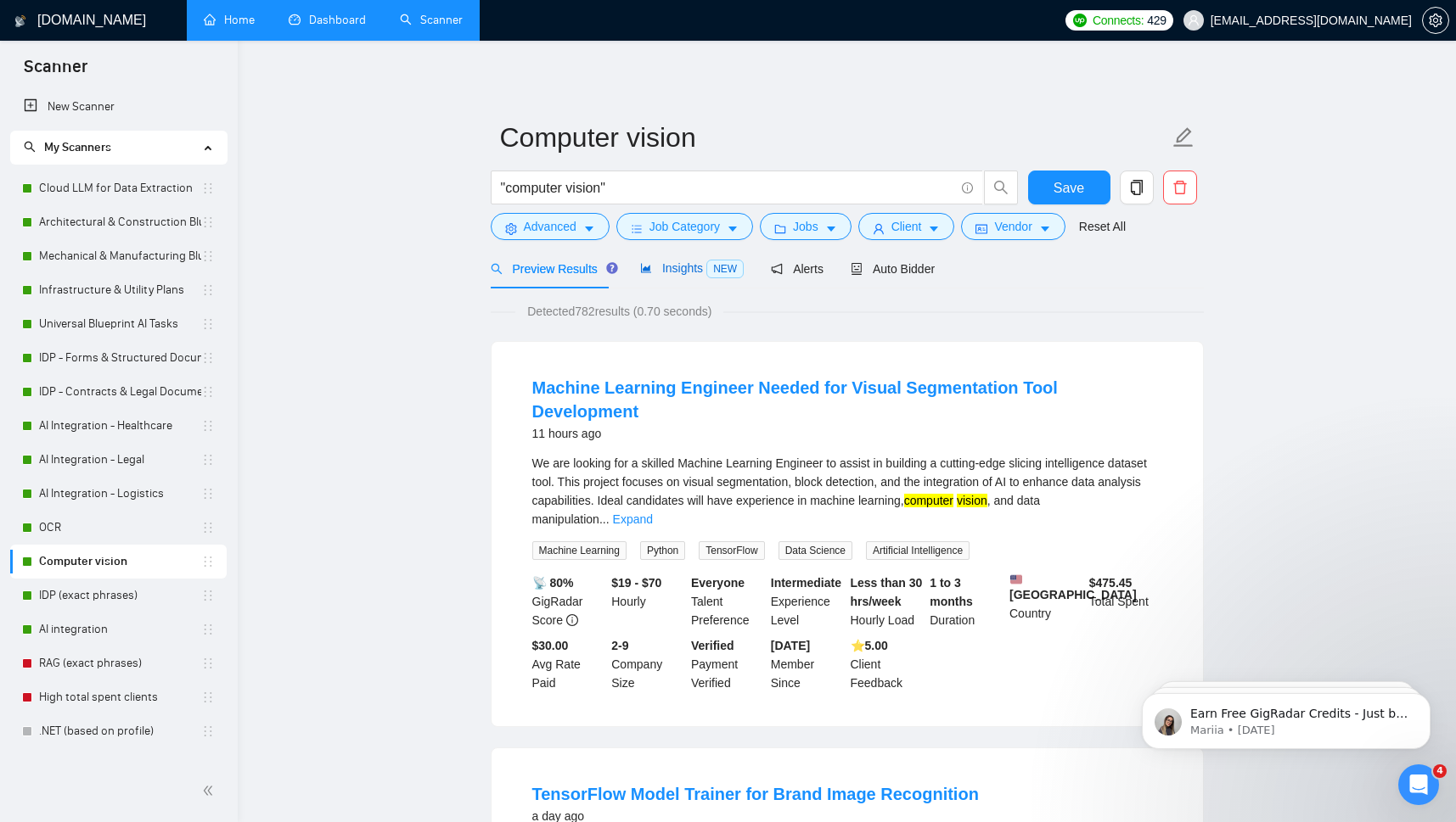
click at [662, 264] on span "Insights NEW" at bounding box center [691, 267] width 103 height 13
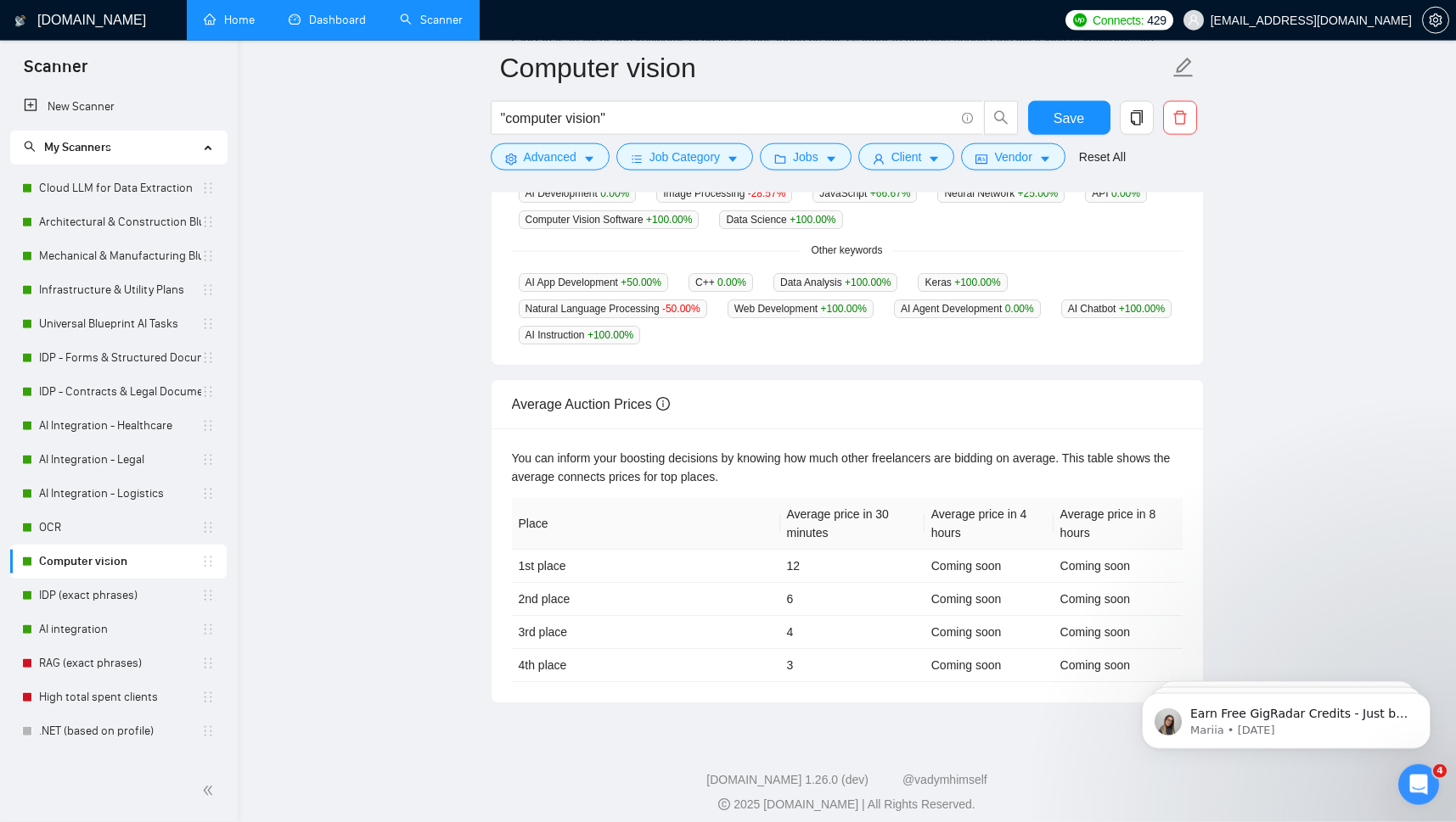
scroll to position [547, 0]
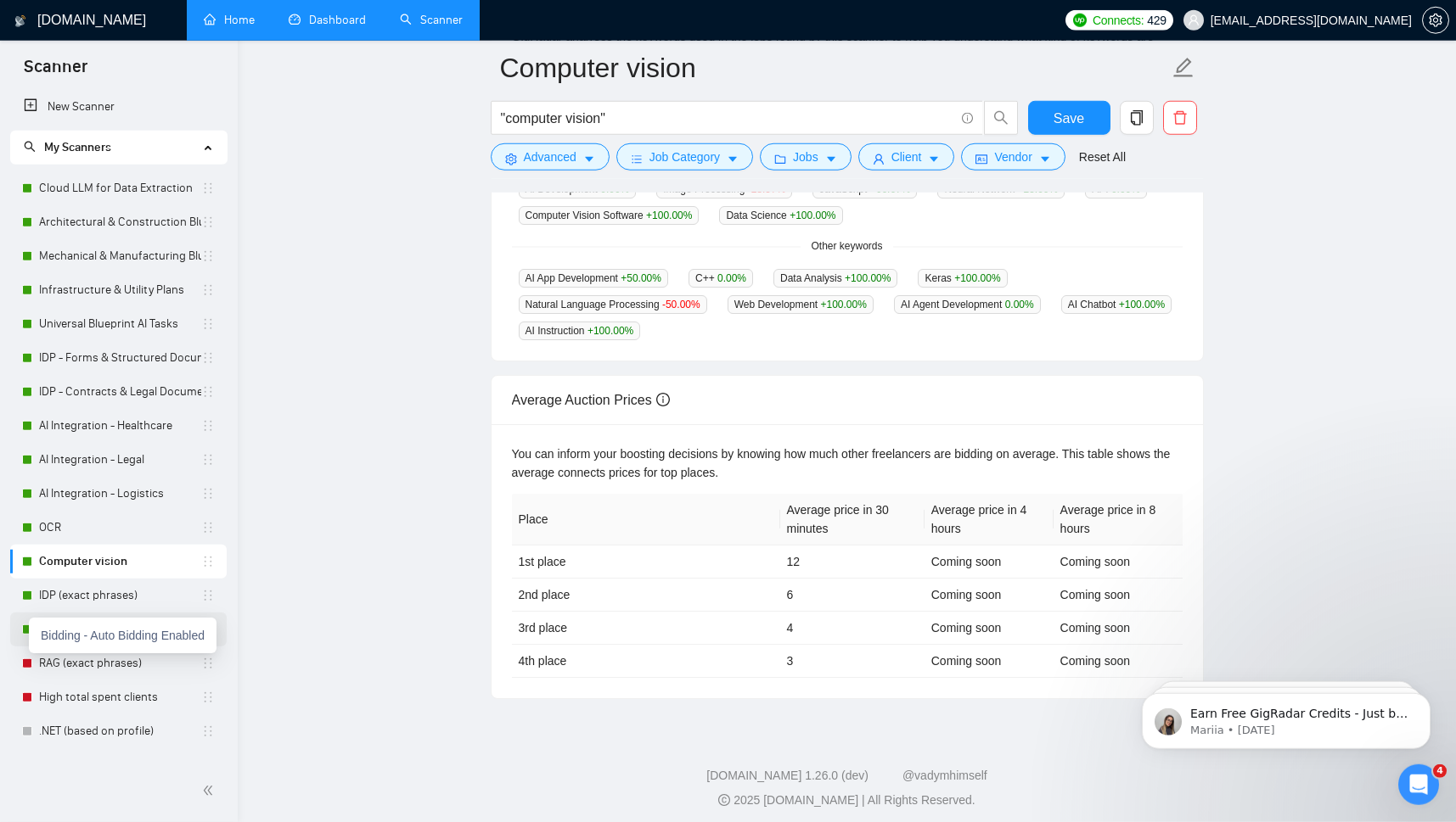
click at [22, 626] on div at bounding box center [27, 629] width 10 height 10
click at [76, 631] on link "AI integration" at bounding box center [120, 630] width 162 height 34
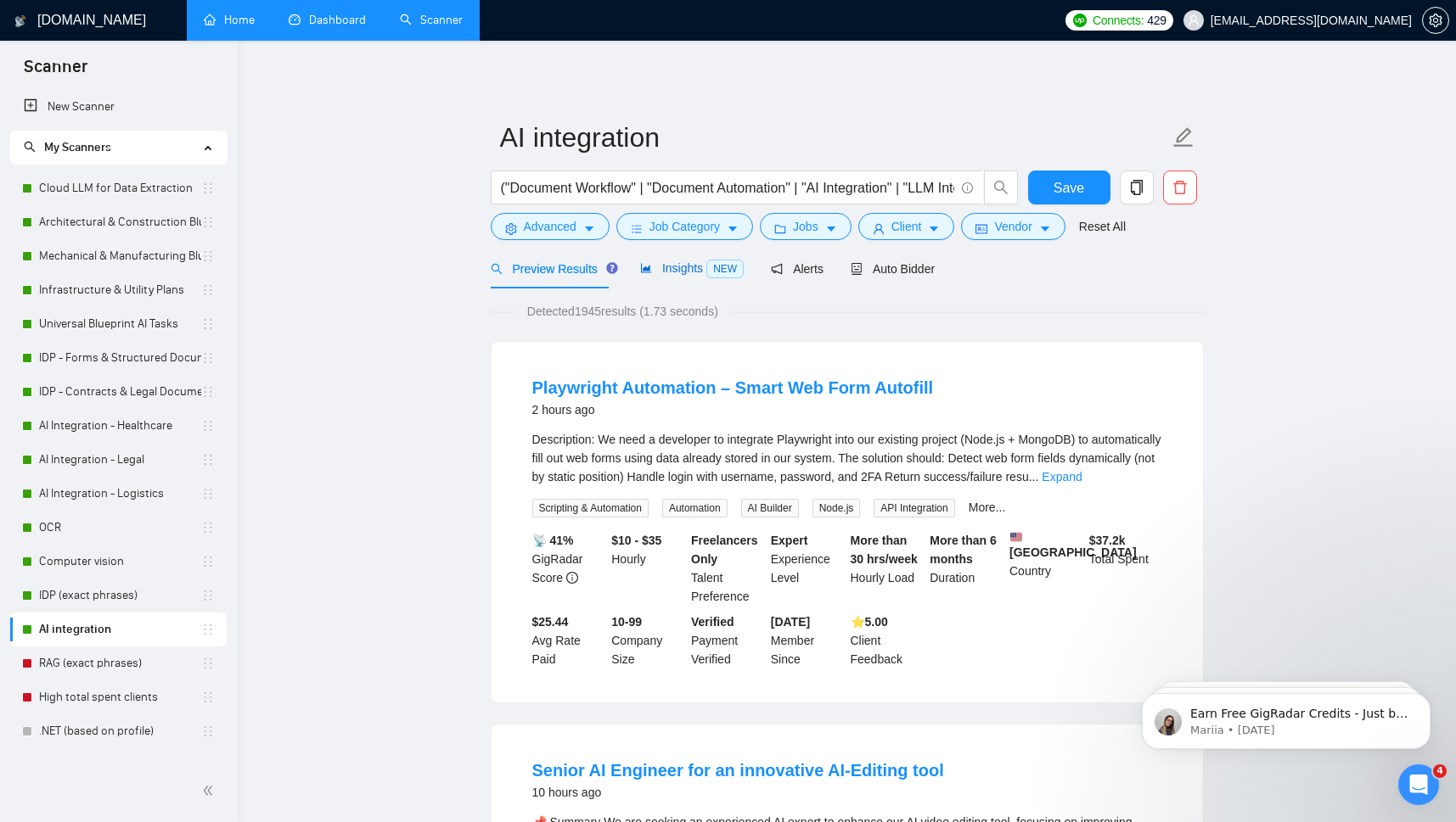
click at [687, 270] on span "Insights NEW" at bounding box center [691, 267] width 103 height 13
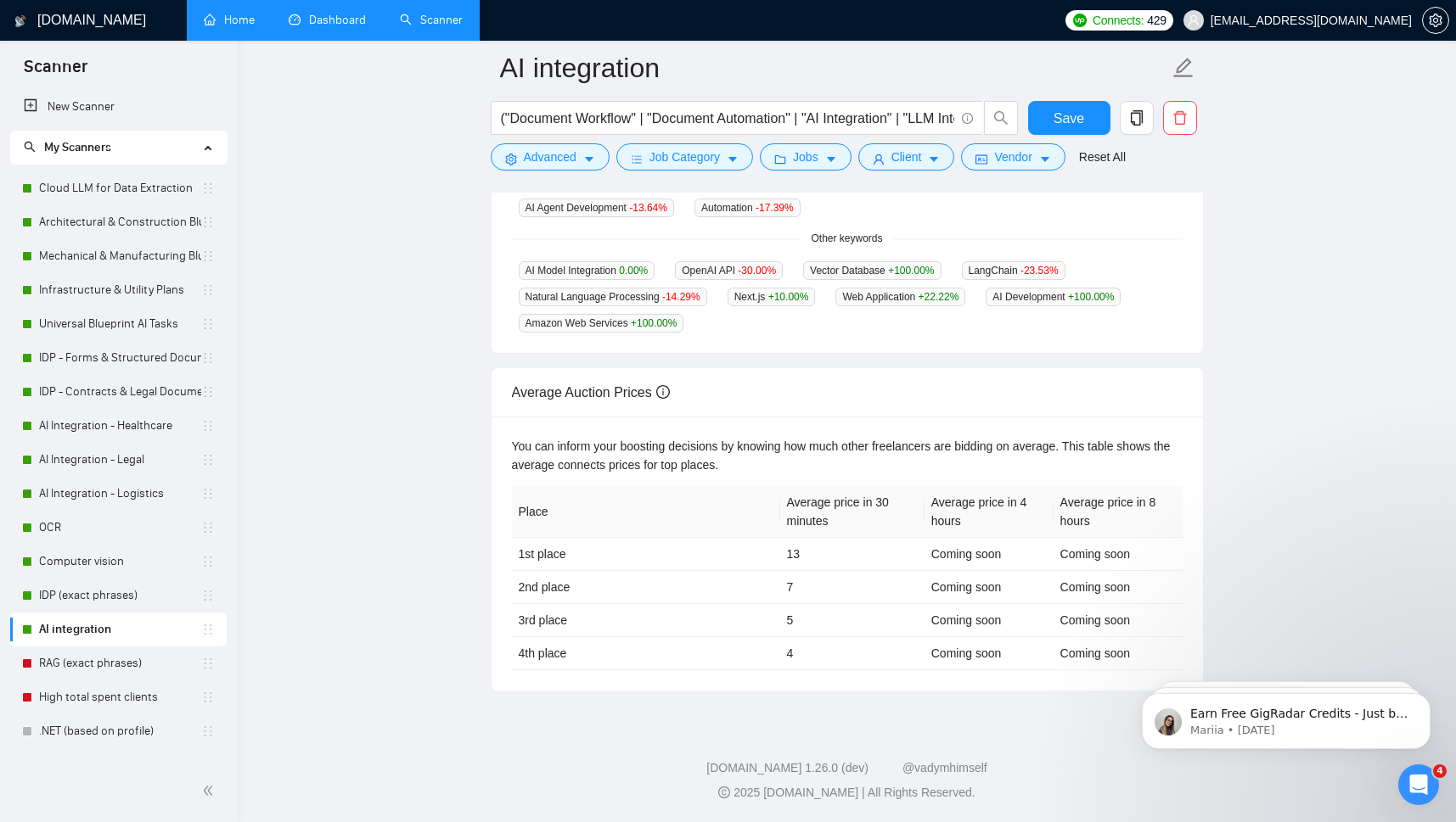
scroll to position [557, 0]
drag, startPoint x: 784, startPoint y: 552, endPoint x: 806, endPoint y: 551, distance: 22.0
click at [806, 551] on td "13" at bounding box center [852, 554] width 144 height 33
drag, startPoint x: 858, startPoint y: 497, endPoint x: 858, endPoint y: 529, distance: 32.0
click at [858, 529] on th "Average price in 30 minutes" at bounding box center [852, 512] width 144 height 52
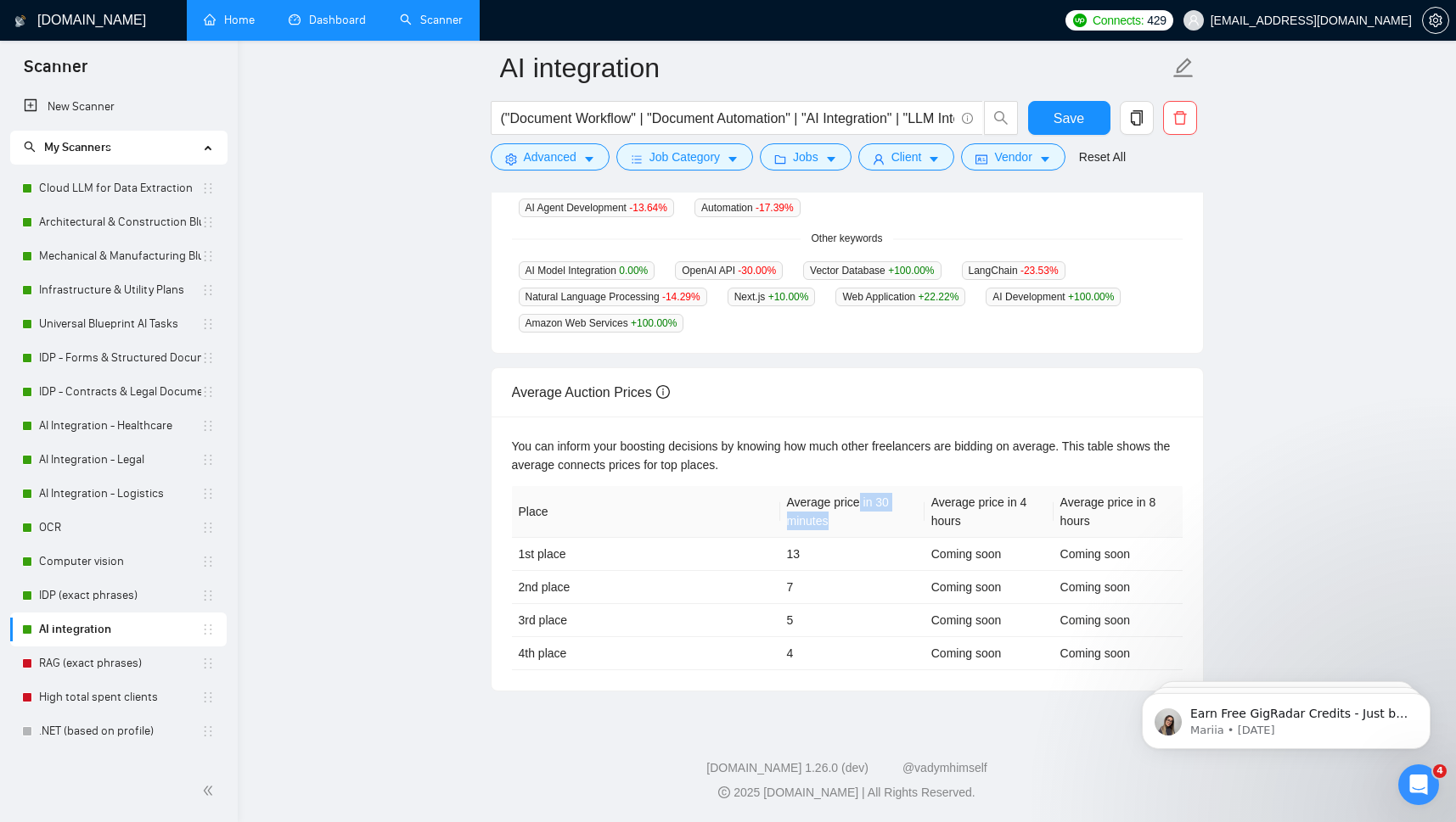
click at [837, 525] on th "Average price in 30 minutes" at bounding box center [852, 512] width 144 height 52
drag, startPoint x: 785, startPoint y: 500, endPoint x: 845, endPoint y: 523, distance: 64.3
click at [845, 523] on th "Average price in 30 minutes" at bounding box center [852, 512] width 144 height 52
drag, startPoint x: 812, startPoint y: 556, endPoint x: 779, endPoint y: 552, distance: 33.2
click at [779, 552] on tr "1st place 13 Coming soon Coming soon" at bounding box center [847, 554] width 670 height 33
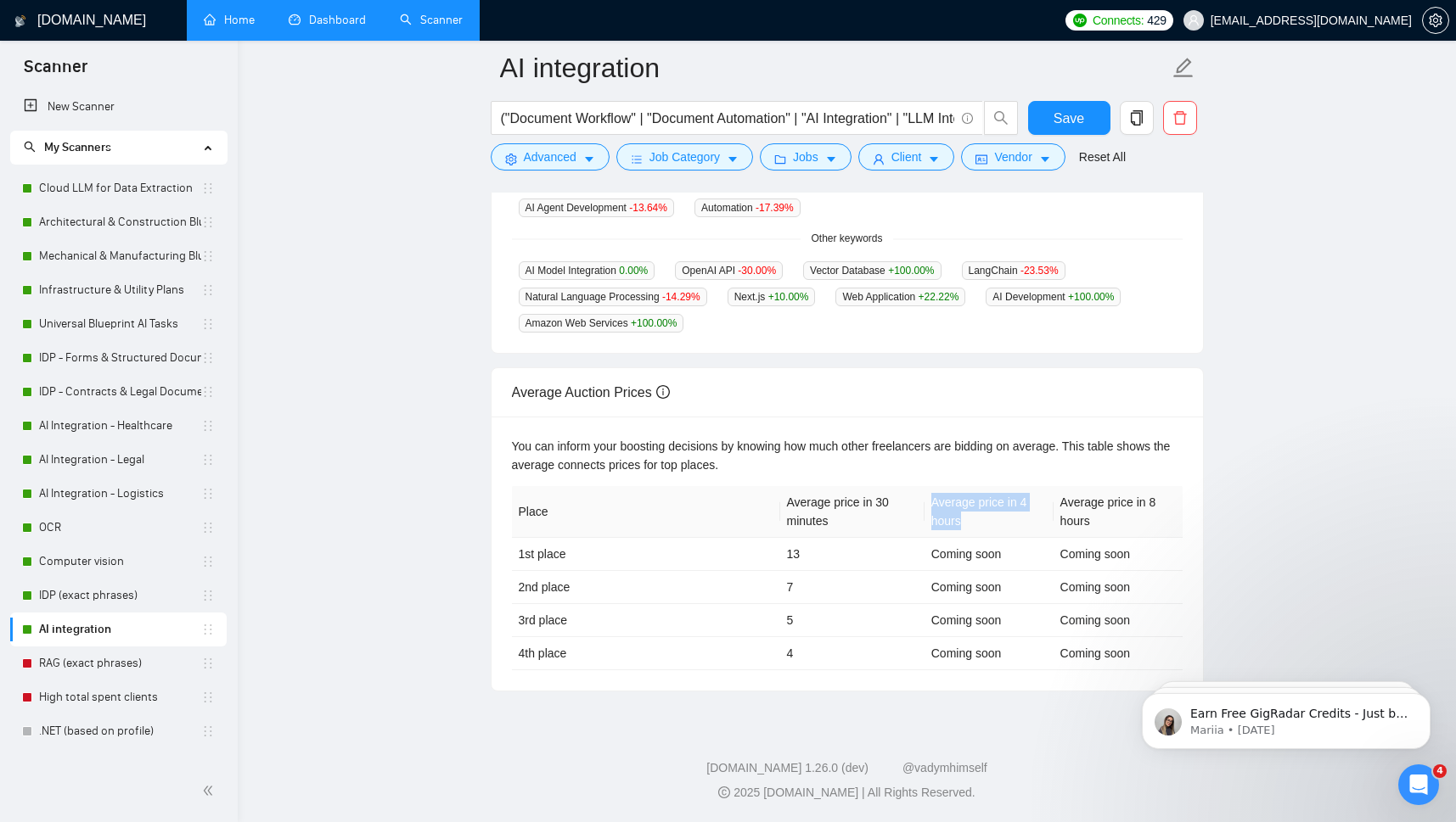
drag, startPoint x: 930, startPoint y: 500, endPoint x: 984, endPoint y: 527, distance: 60.4
click at [984, 527] on th "Average price in 4 hours" at bounding box center [988, 512] width 129 height 52
drag, startPoint x: 1062, startPoint y: 503, endPoint x: 1106, endPoint y: 515, distance: 45.6
click at [1106, 515] on th "Average price in 8 hours" at bounding box center [1117, 512] width 129 height 52
click at [312, 13] on link "Dashboard" at bounding box center [328, 20] width 77 height 14
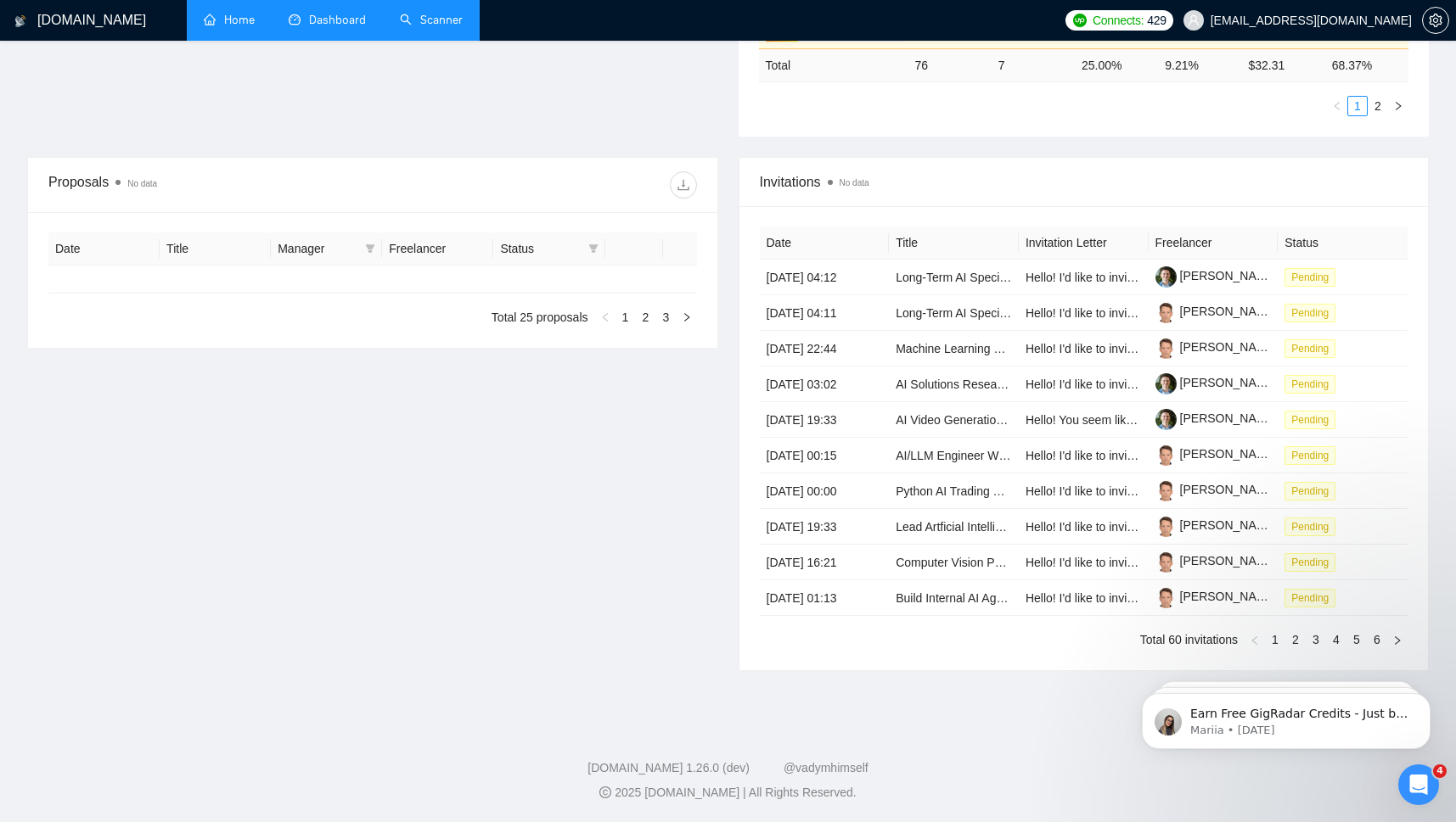
scroll to position [486, 0]
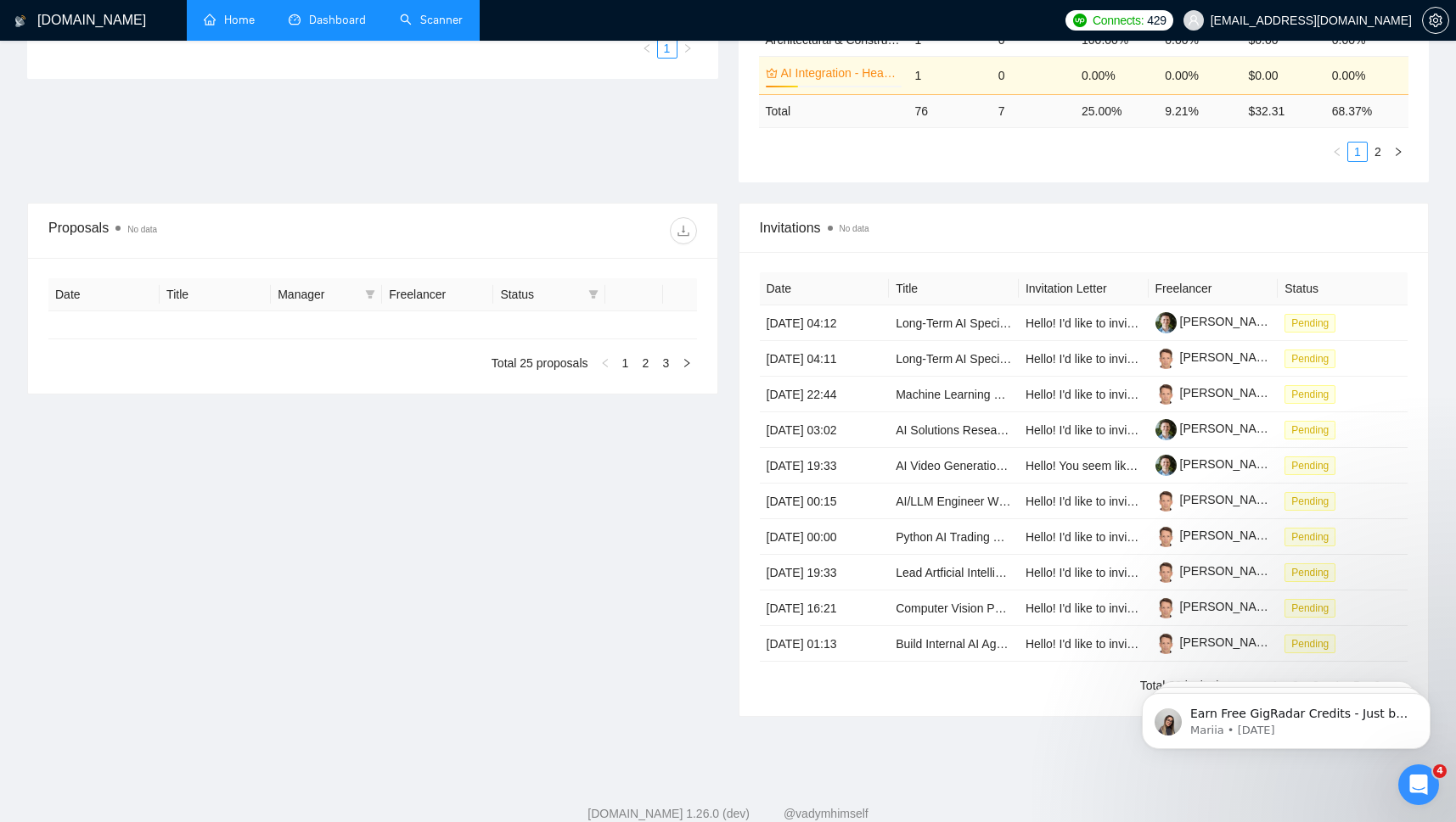
type input "[DATE]"
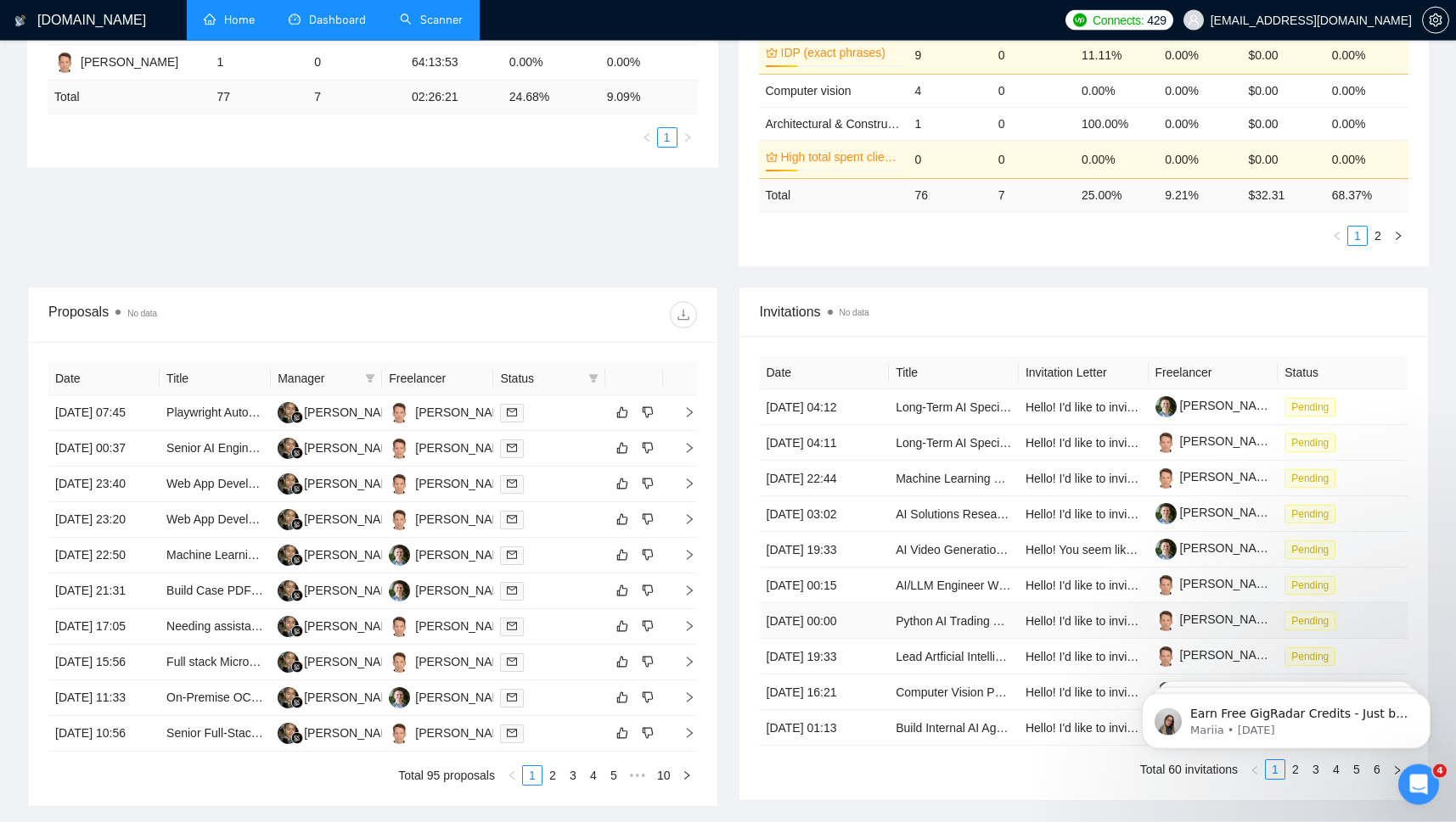
scroll to position [0, 0]
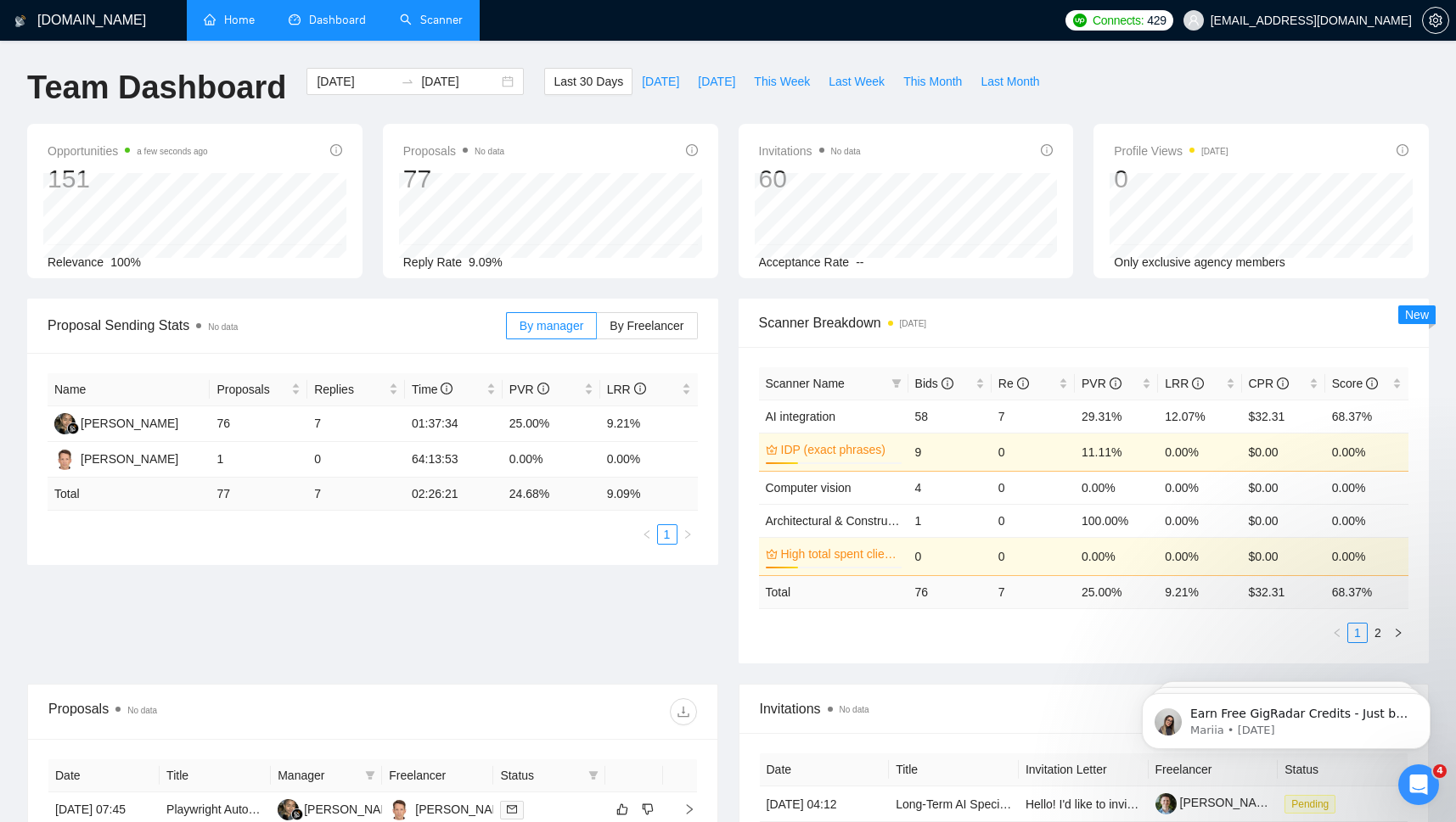
click at [451, 24] on link "Scanner" at bounding box center [431, 20] width 63 height 14
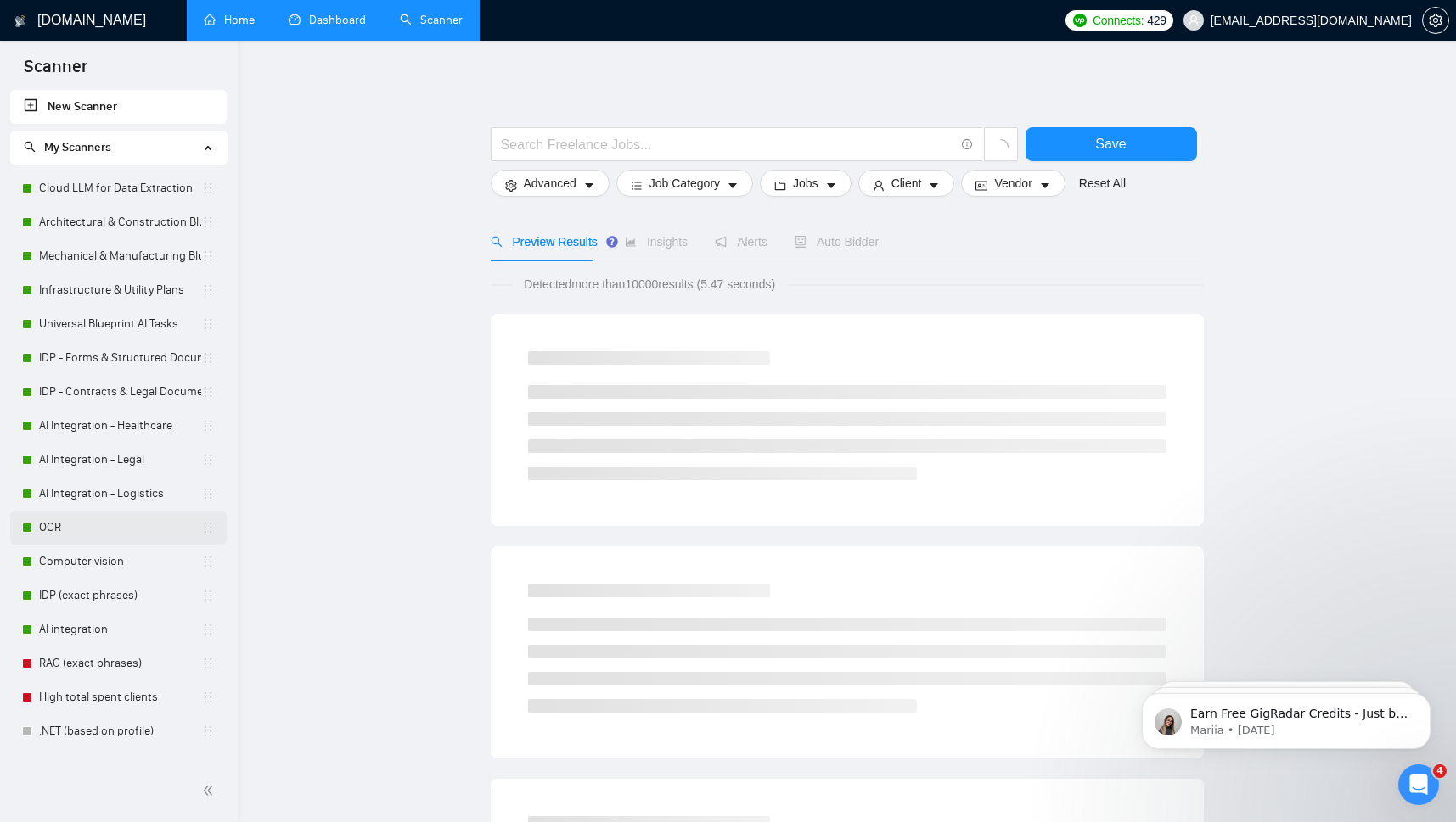
click at [60, 521] on link "OCR" at bounding box center [120, 528] width 162 height 34
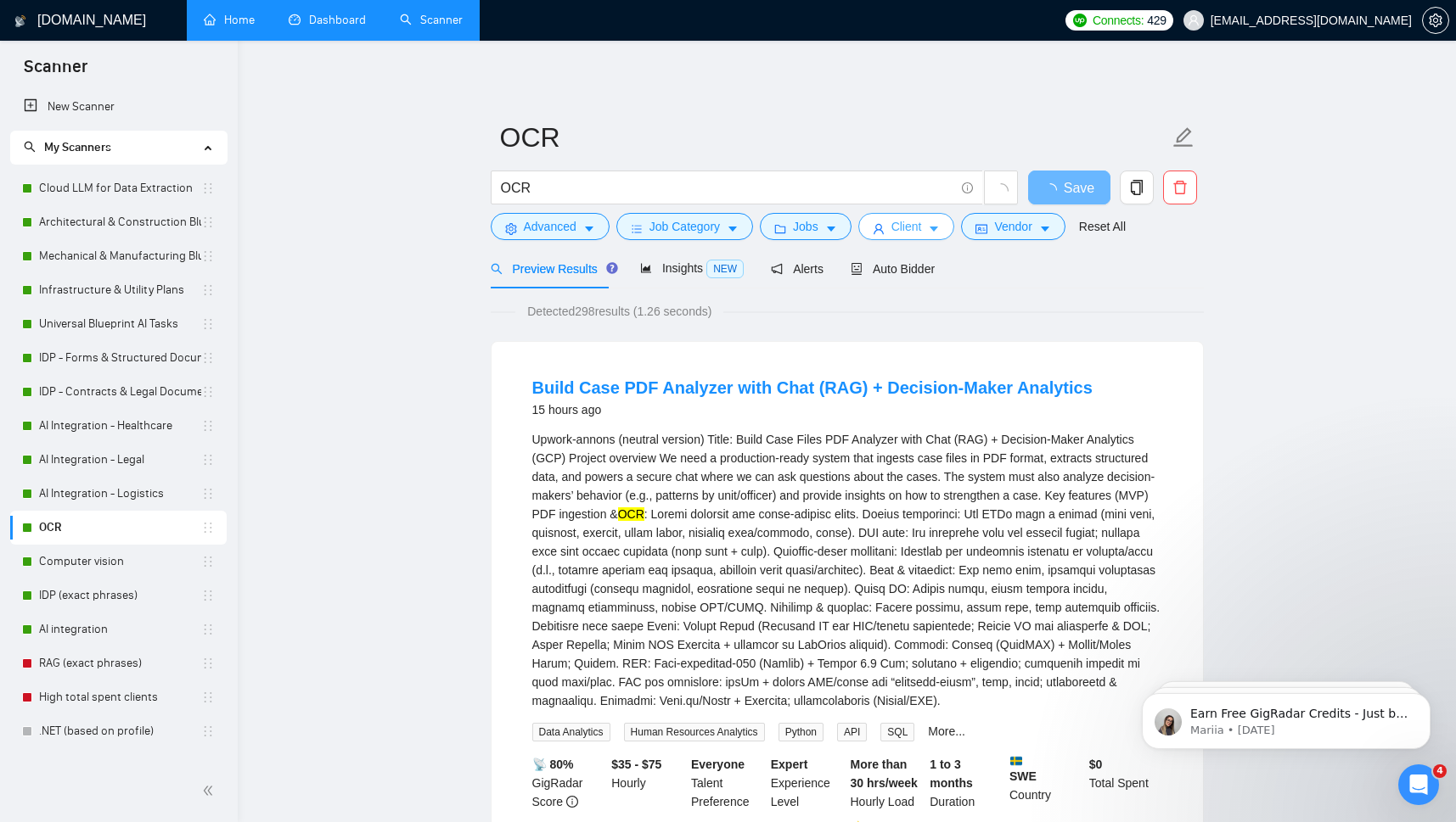
click at [894, 228] on span "Client" at bounding box center [906, 226] width 31 height 19
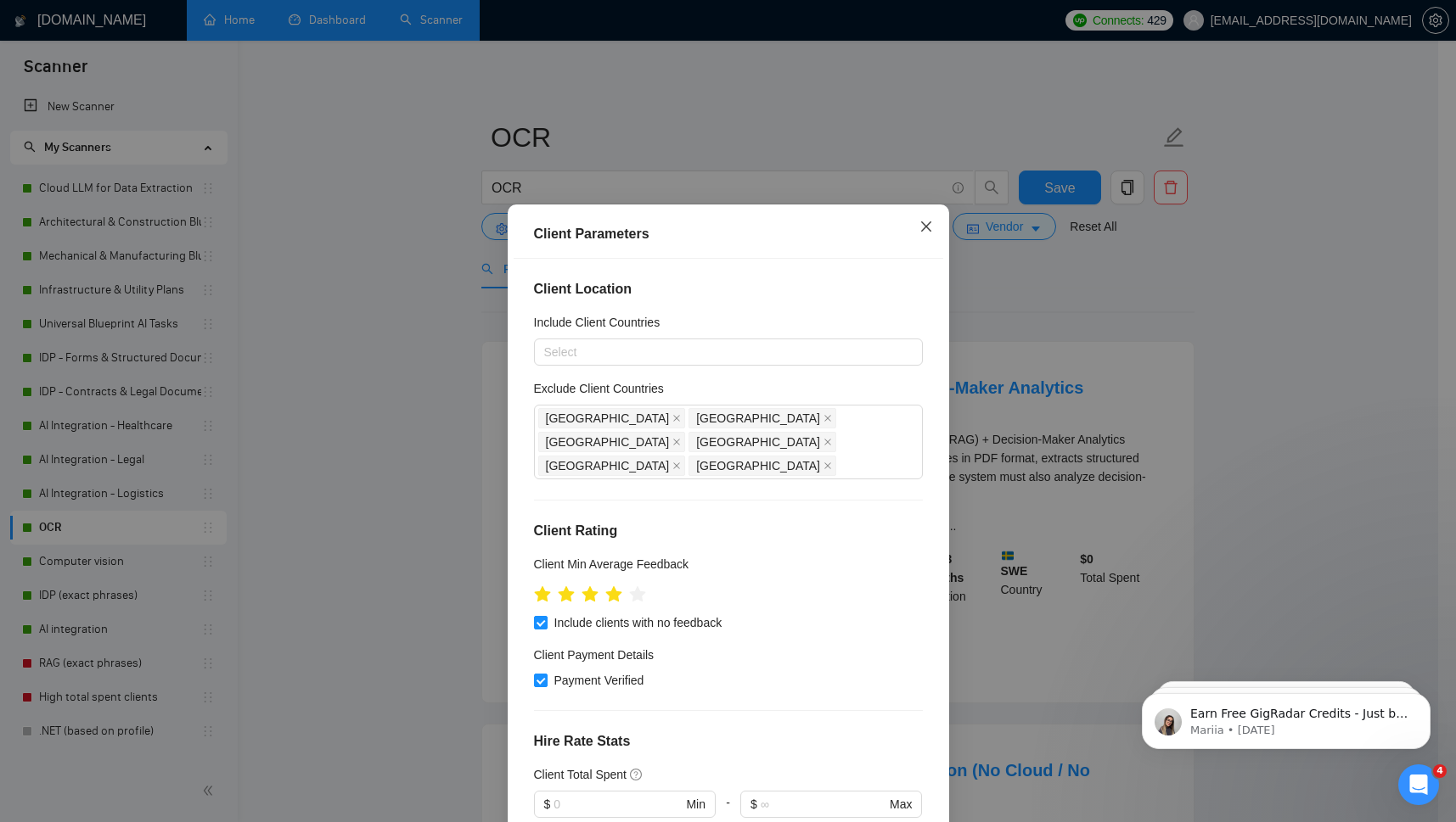
click at [919, 228] on icon "close" at bounding box center [925, 226] width 13 height 13
